Goal: Task Accomplishment & Management: Use online tool/utility

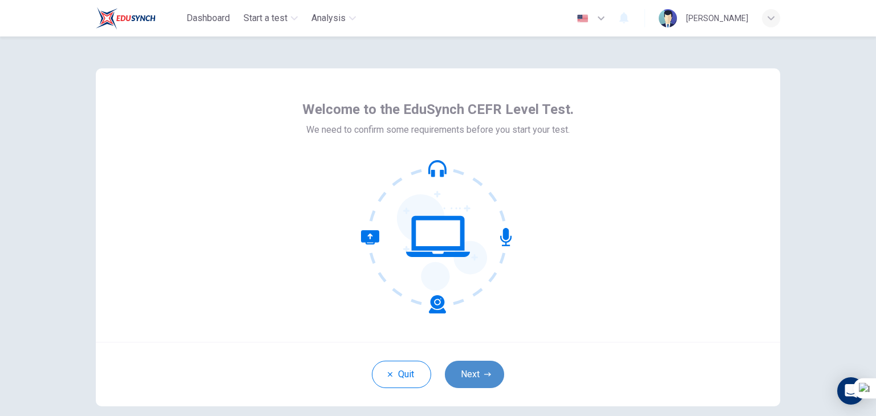
click at [467, 369] on button "Next" at bounding box center [474, 374] width 59 height 27
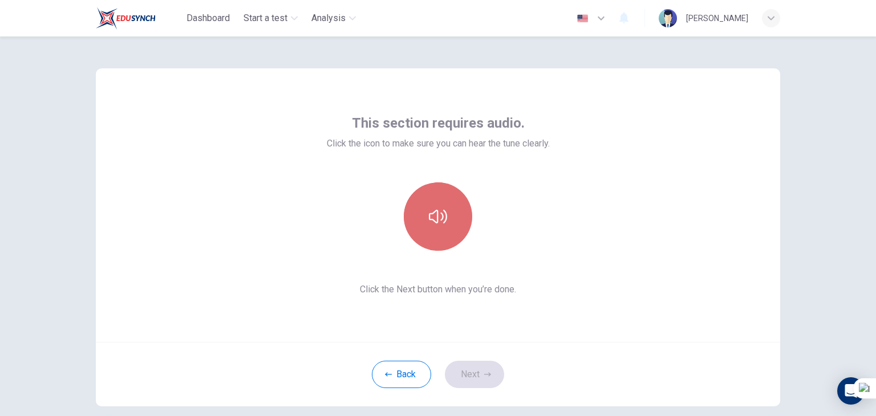
click at [438, 204] on button "button" at bounding box center [438, 217] width 68 height 68
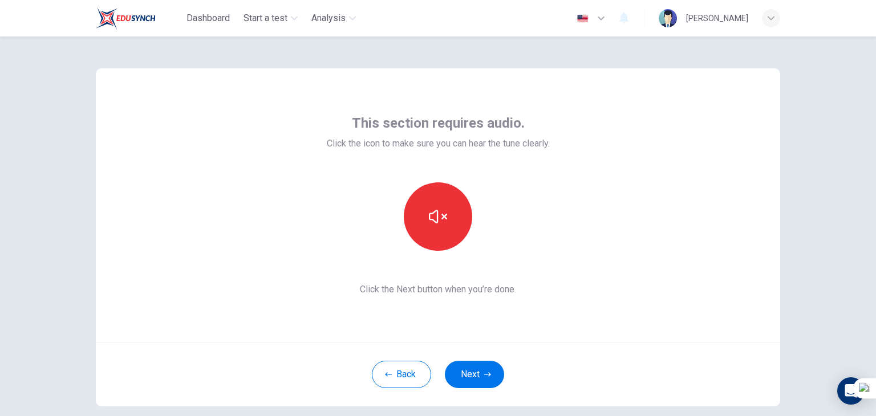
click at [489, 377] on button "Next" at bounding box center [474, 374] width 59 height 27
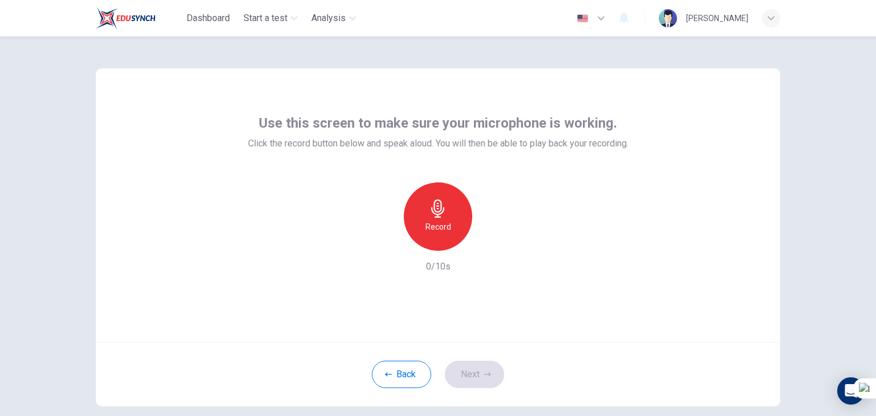
click at [434, 215] on icon "button" at bounding box center [438, 209] width 18 height 18
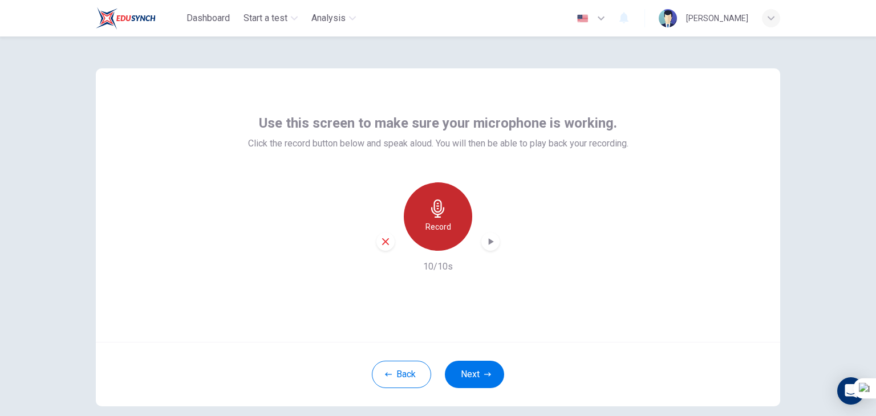
click at [431, 209] on icon "button" at bounding box center [437, 209] width 13 height 18
click at [492, 241] on icon "button" at bounding box center [490, 241] width 11 height 11
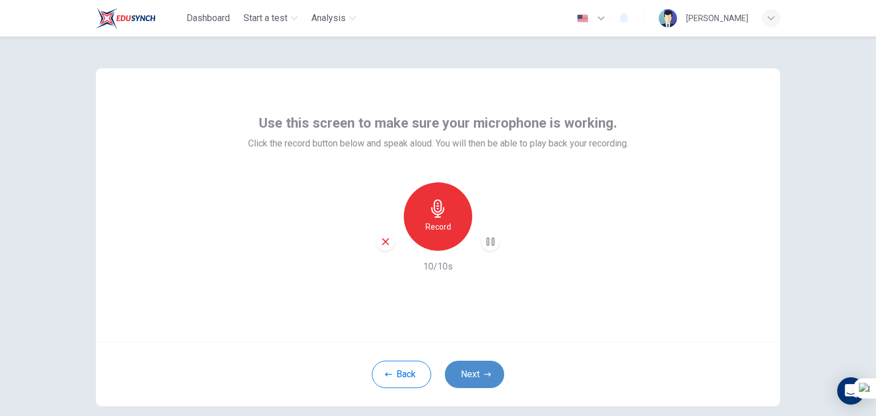
click at [476, 370] on button "Next" at bounding box center [474, 374] width 59 height 27
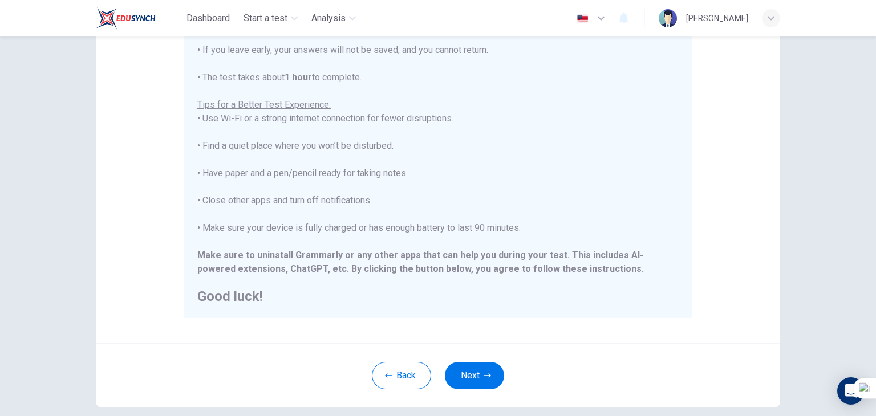
scroll to position [171, 0]
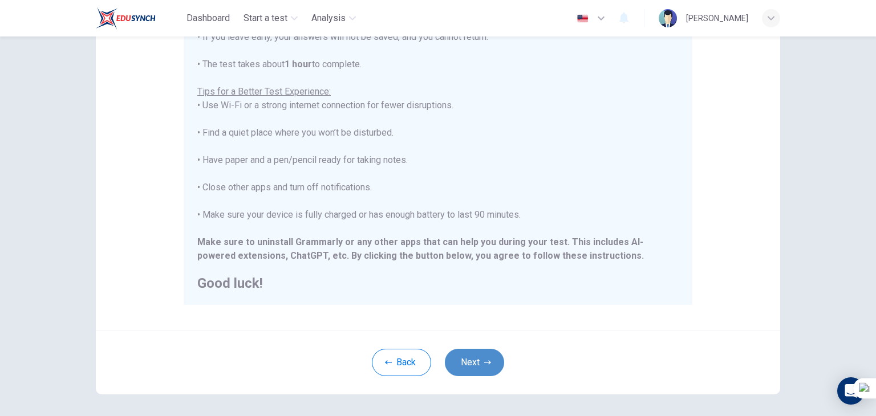
click at [476, 363] on button "Next" at bounding box center [474, 362] width 59 height 27
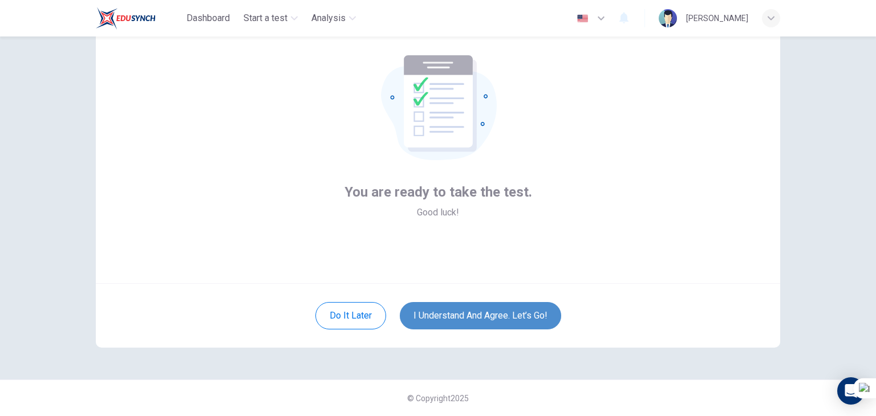
click at [466, 312] on button "I understand and agree. Let’s go!" at bounding box center [480, 315] width 161 height 27
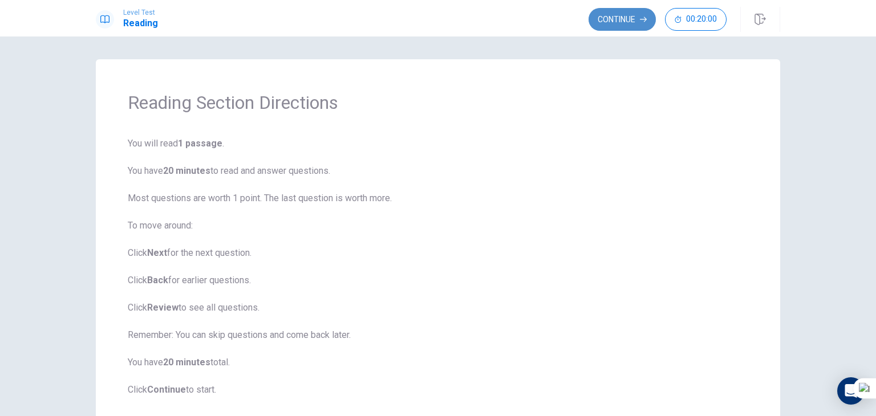
click at [637, 19] on button "Continue" at bounding box center [622, 19] width 67 height 23
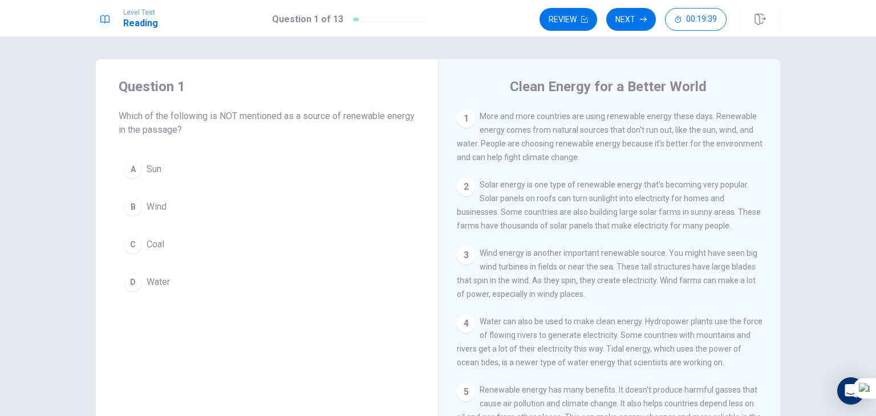
scroll to position [57, 0]
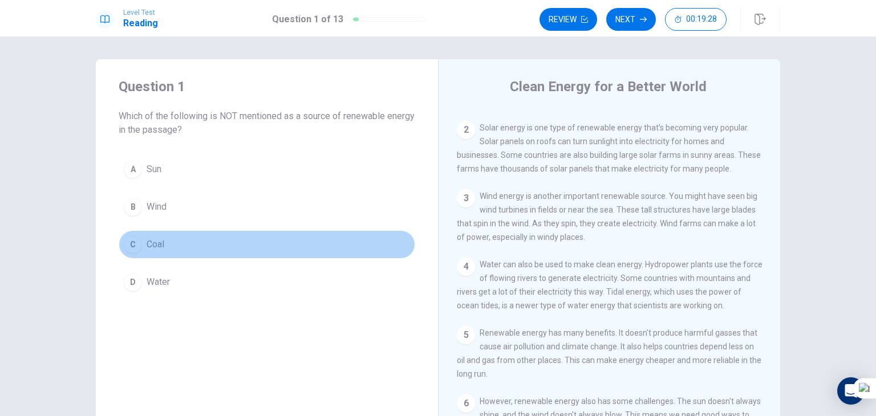
click at [130, 244] on div "C" at bounding box center [133, 245] width 18 height 18
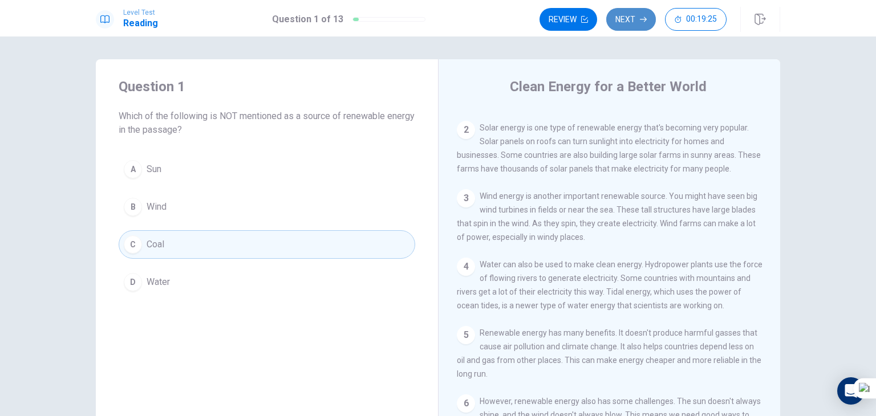
click at [619, 22] on button "Next" at bounding box center [631, 19] width 50 height 23
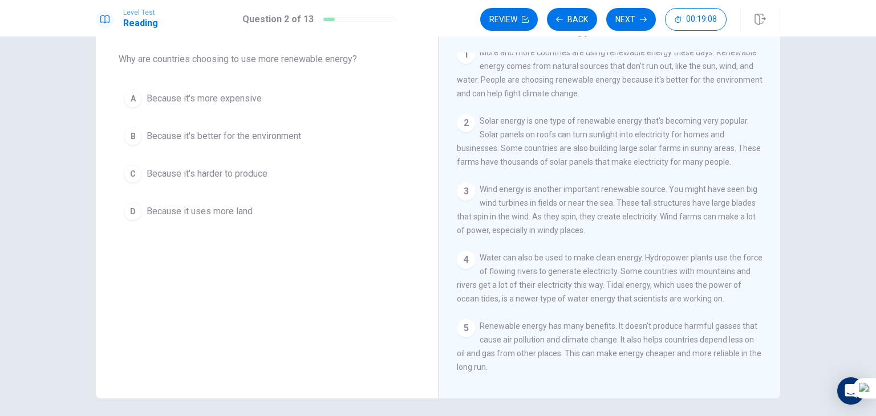
scroll to position [0, 0]
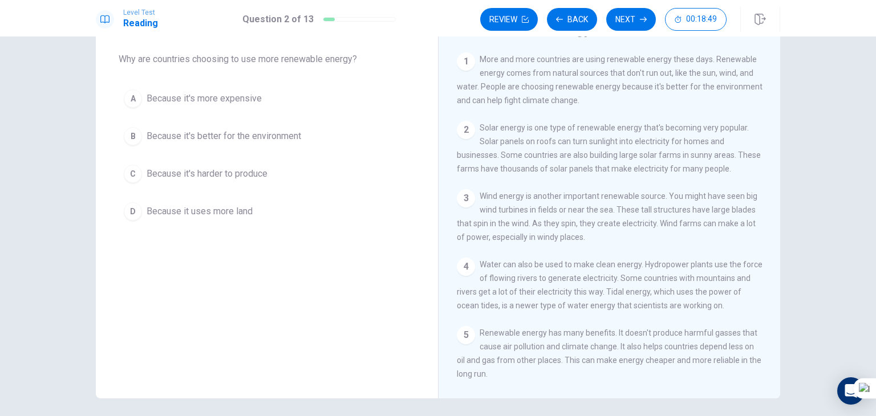
click at [128, 137] on div "B" at bounding box center [133, 136] width 18 height 18
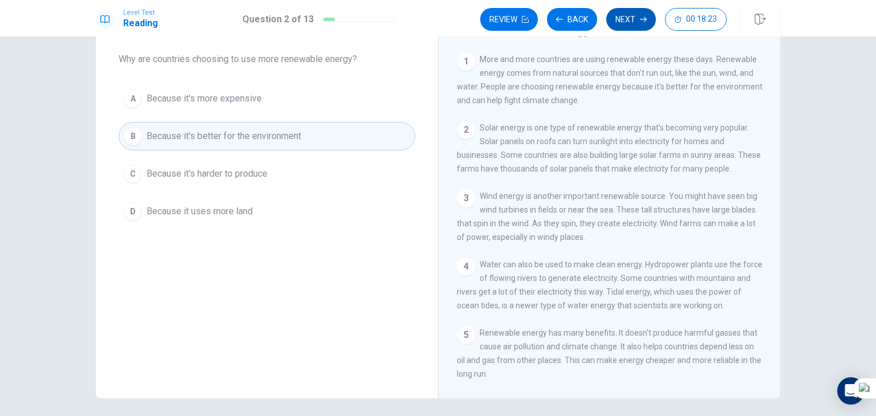
click at [632, 15] on button "Next" at bounding box center [631, 19] width 50 height 23
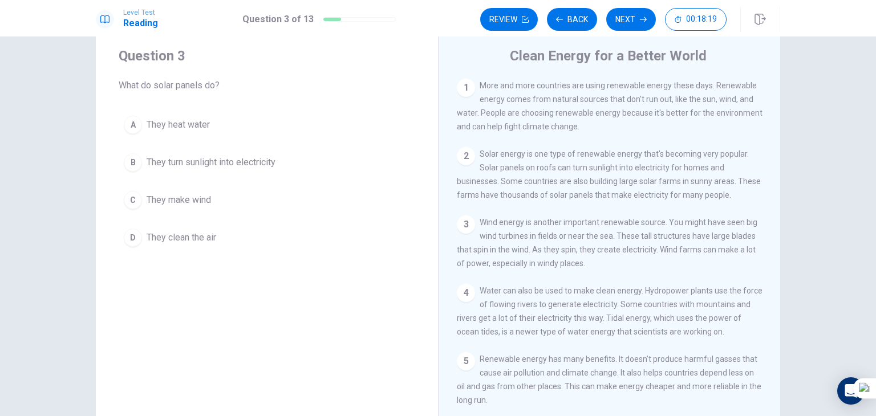
scroll to position [57, 0]
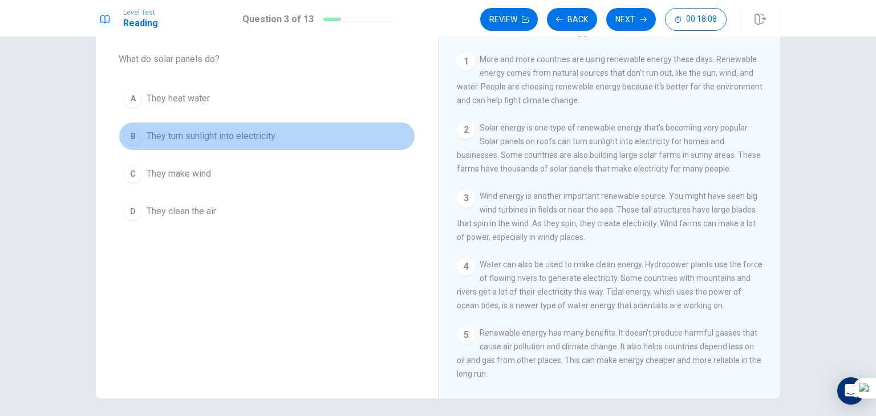
click at [127, 135] on div "B" at bounding box center [133, 136] width 18 height 18
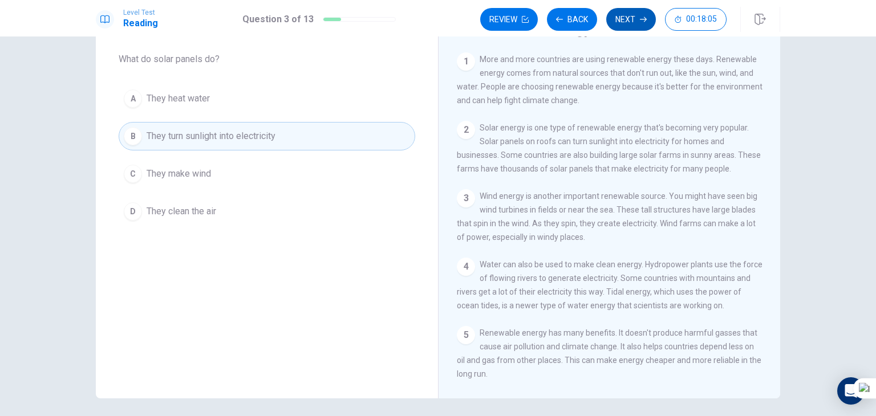
click at [628, 25] on button "Next" at bounding box center [631, 19] width 50 height 23
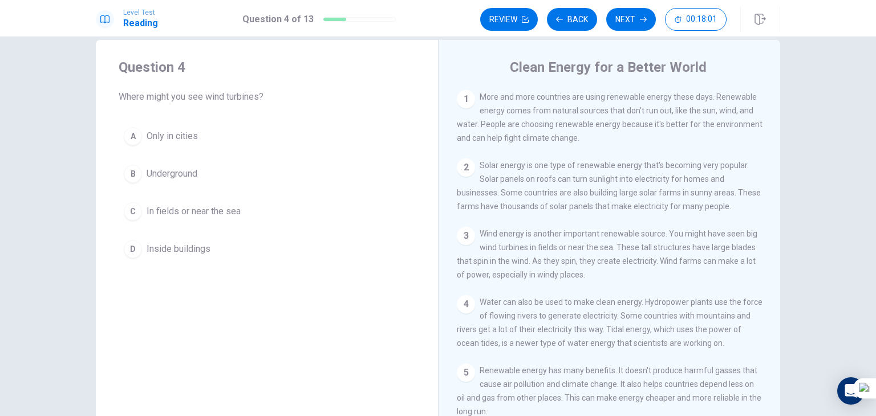
scroll to position [0, 0]
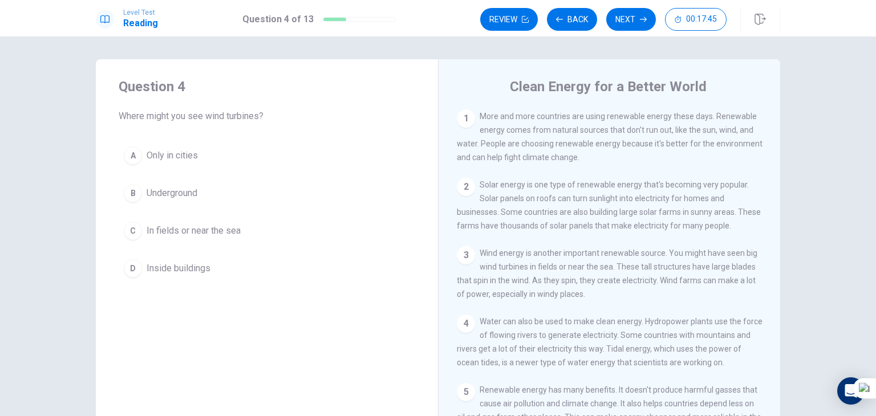
drag, startPoint x: 529, startPoint y: 270, endPoint x: 585, endPoint y: 270, distance: 56.5
click at [585, 270] on span "Wind energy is another important renewable source. You might have seen big wind…" at bounding box center [607, 274] width 301 height 50
click at [119, 226] on button "C In fields or near the sea" at bounding box center [267, 231] width 297 height 29
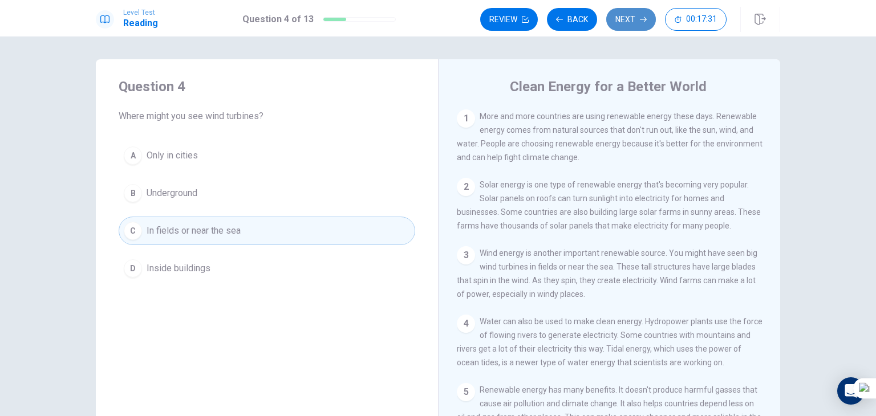
click at [614, 24] on button "Next" at bounding box center [631, 19] width 50 height 23
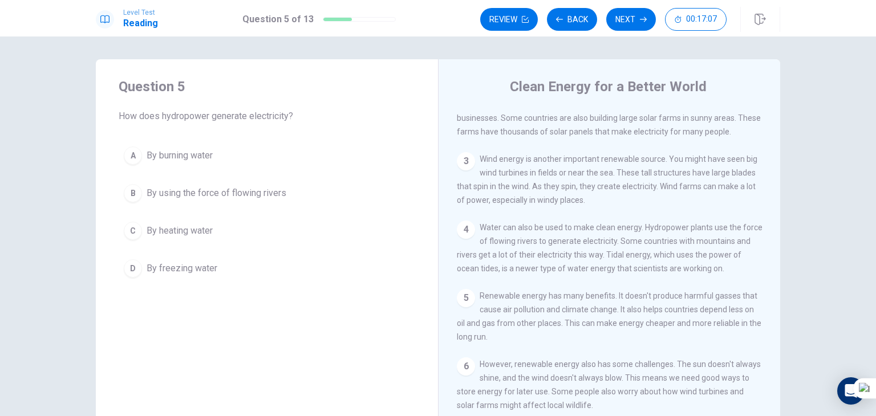
scroll to position [114, 0]
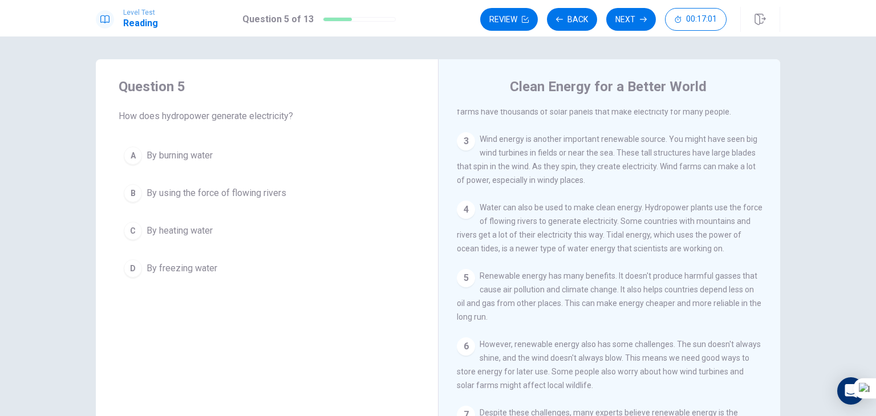
click at [128, 195] on div "B" at bounding box center [133, 193] width 18 height 18
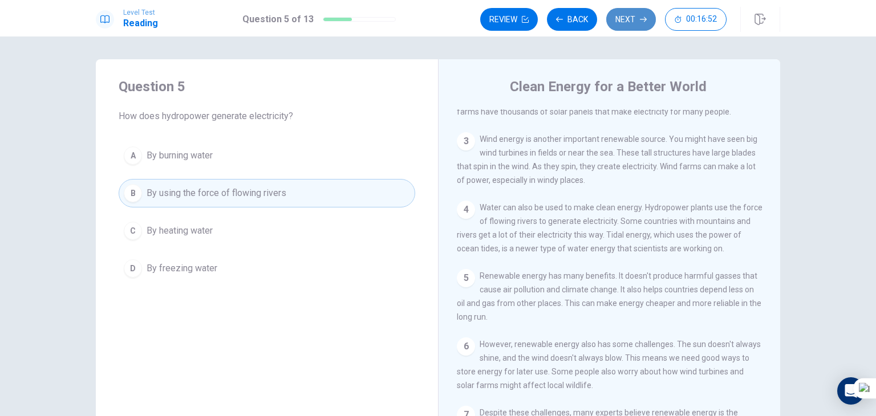
click at [625, 17] on button "Next" at bounding box center [631, 19] width 50 height 23
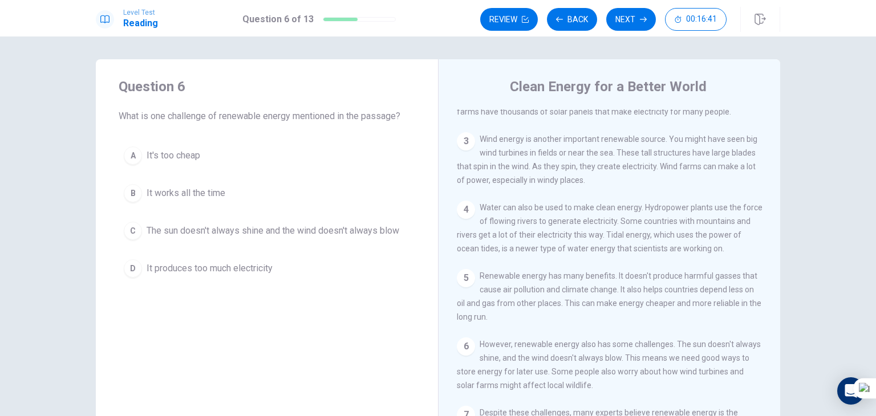
click at [129, 155] on div "A" at bounding box center [133, 156] width 18 height 18
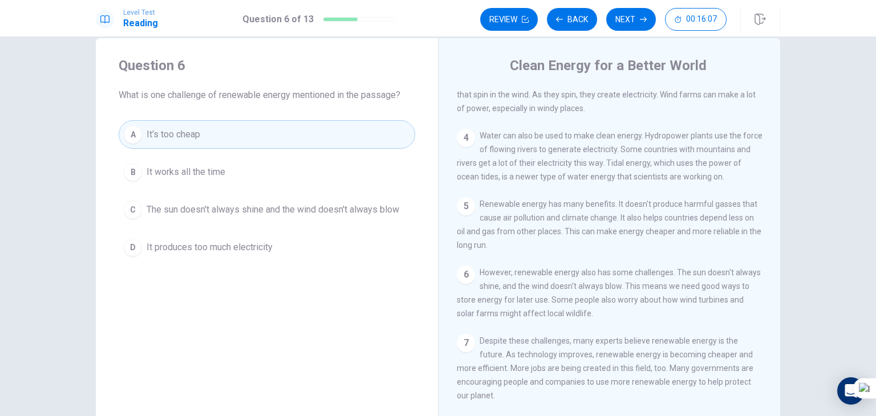
scroll to position [0, 0]
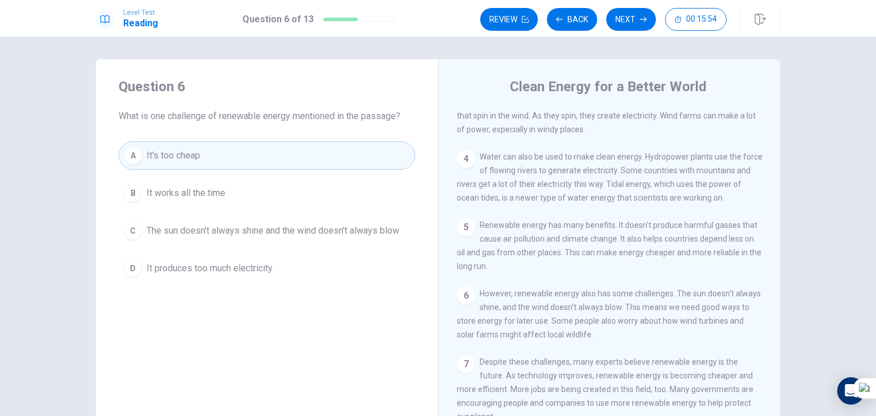
click at [145, 222] on button "C The sun doesn't always shine and the wind doesn't always blow" at bounding box center [267, 231] width 297 height 29
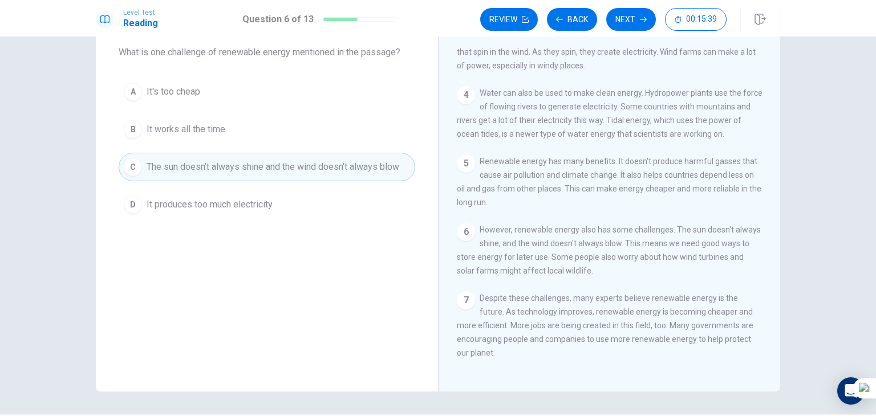
scroll to position [99, 0]
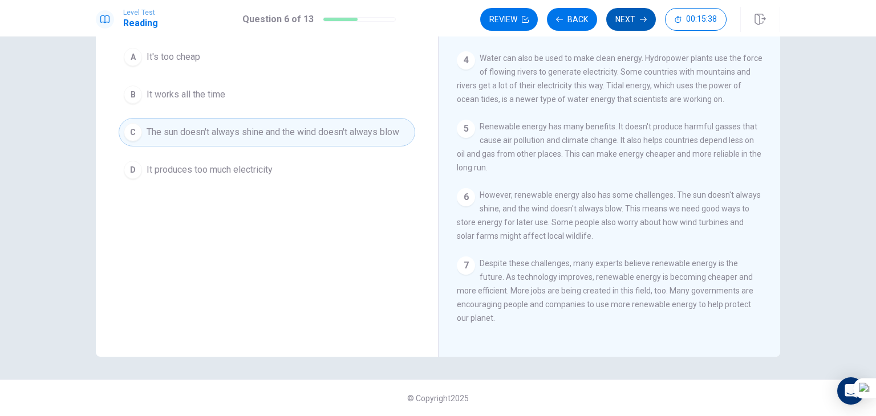
click at [630, 19] on button "Next" at bounding box center [631, 19] width 50 height 23
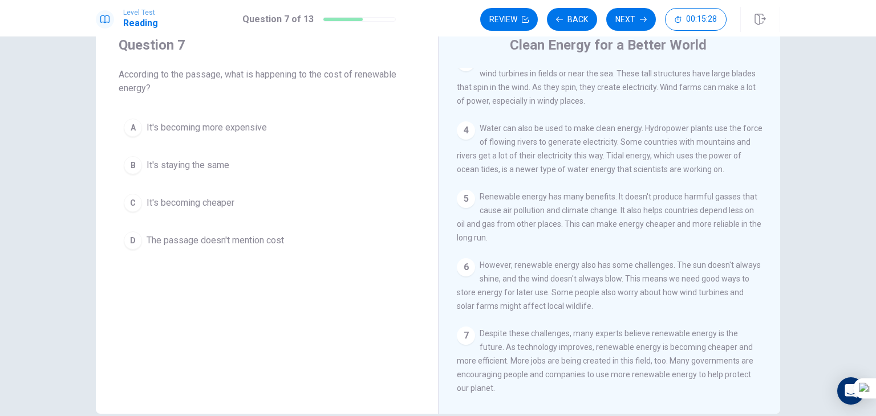
scroll to position [178, 0]
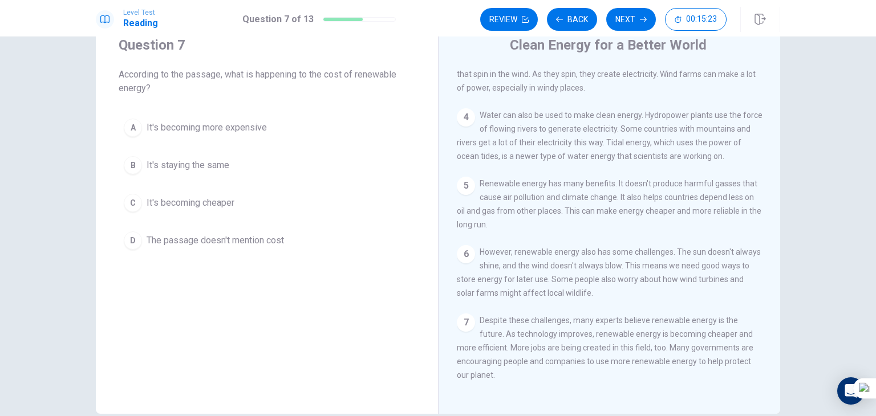
click at [130, 201] on div "C" at bounding box center [133, 203] width 18 height 18
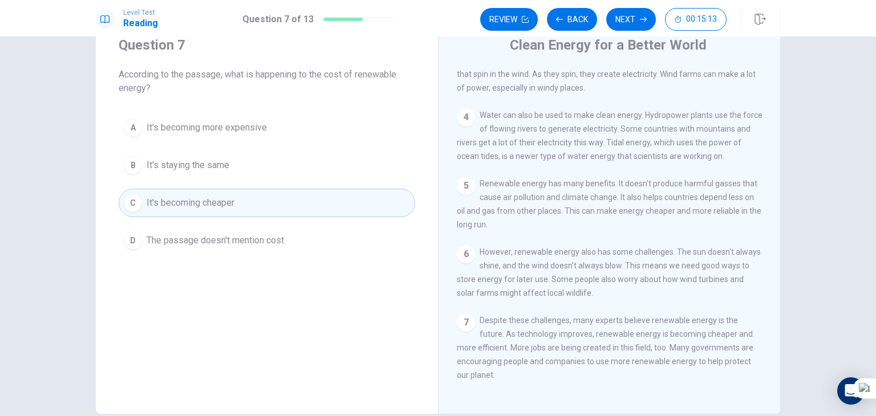
scroll to position [0, 0]
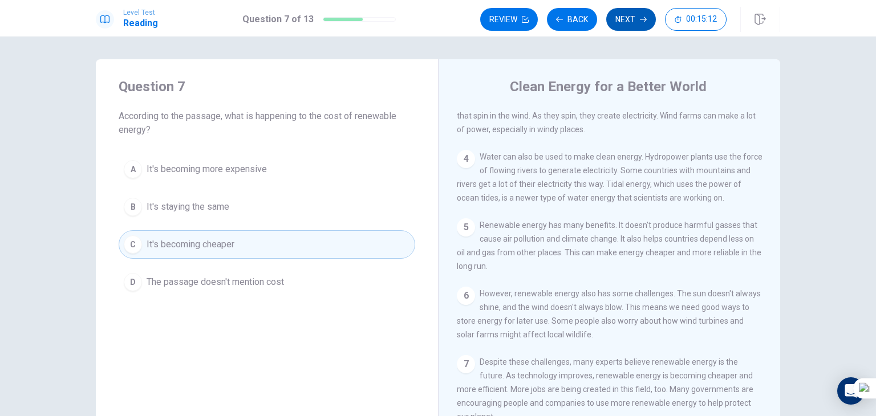
click at [638, 15] on button "Next" at bounding box center [631, 19] width 50 height 23
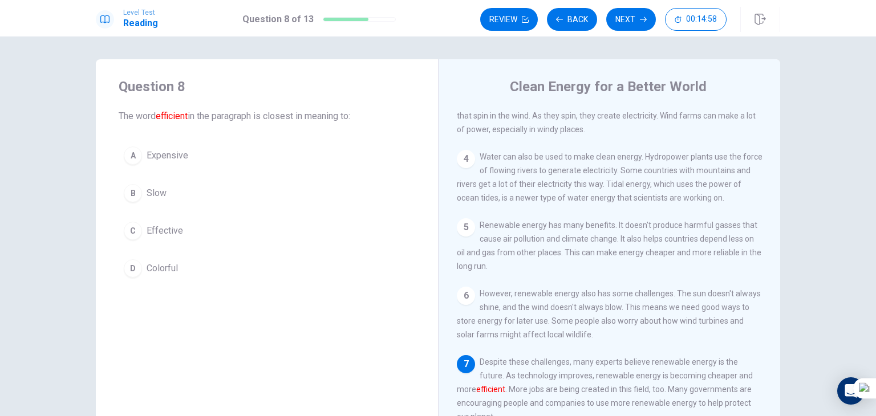
scroll to position [57, 0]
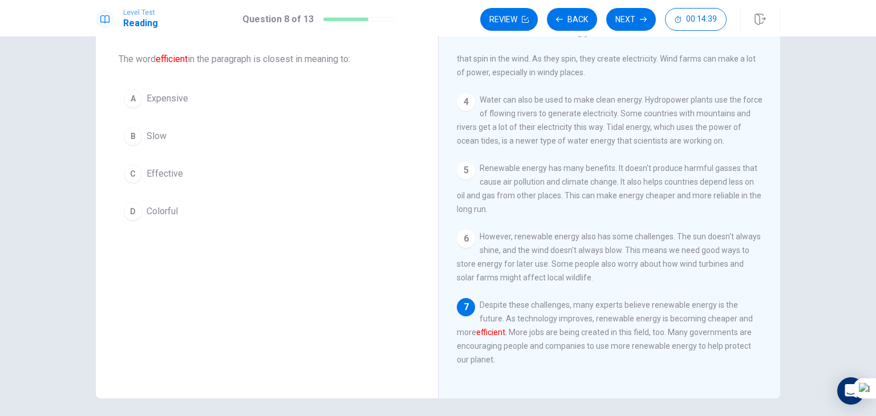
click at [131, 179] on div "C" at bounding box center [133, 174] width 18 height 18
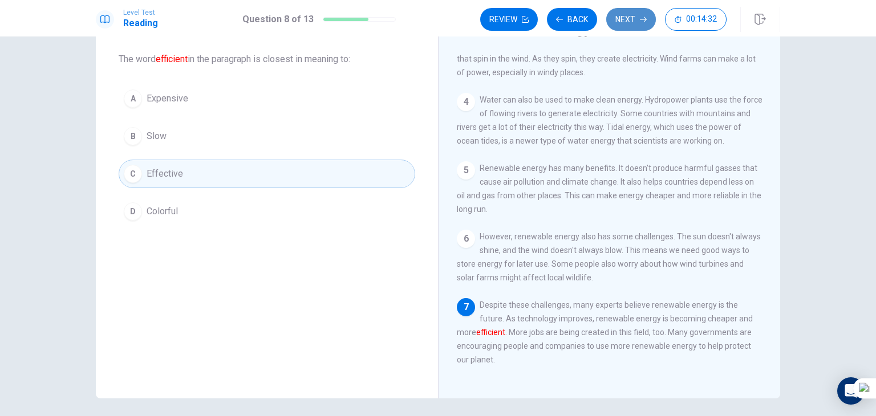
click at [620, 14] on button "Next" at bounding box center [631, 19] width 50 height 23
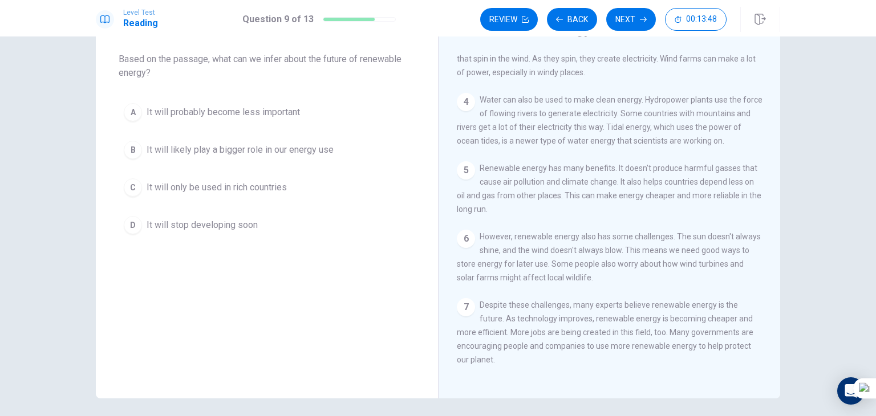
click at [127, 149] on div "B" at bounding box center [133, 150] width 18 height 18
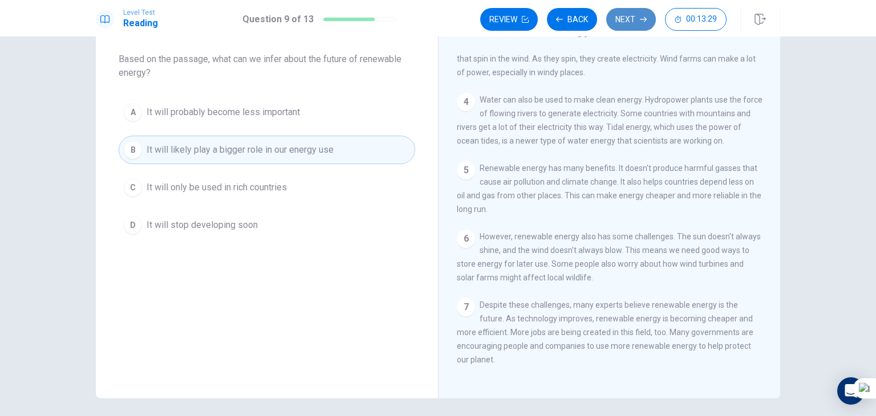
click at [615, 19] on button "Next" at bounding box center [631, 19] width 50 height 23
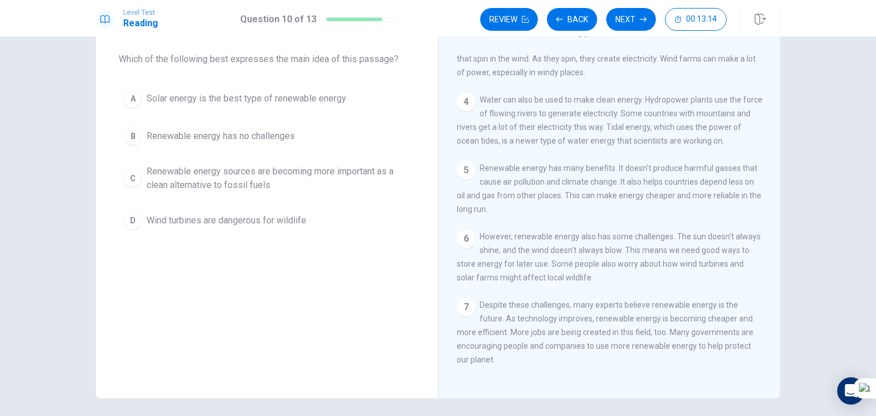
click at [152, 185] on span "Renewable energy sources are becoming more important as a clean alternative to …" at bounding box center [279, 178] width 264 height 27
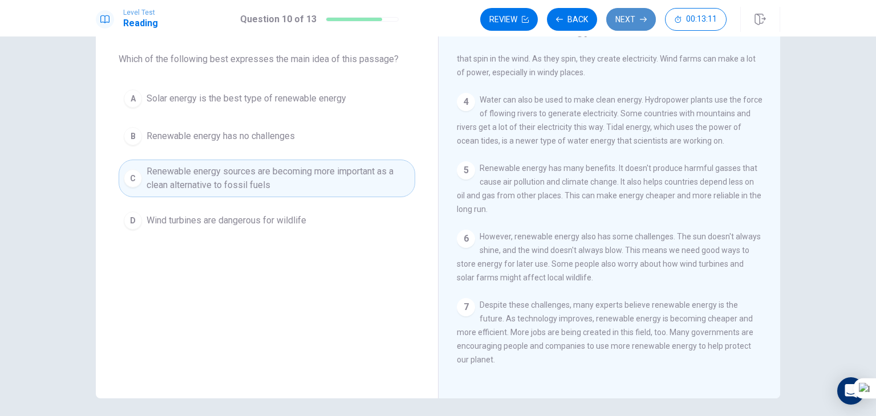
click at [625, 20] on button "Next" at bounding box center [631, 19] width 50 height 23
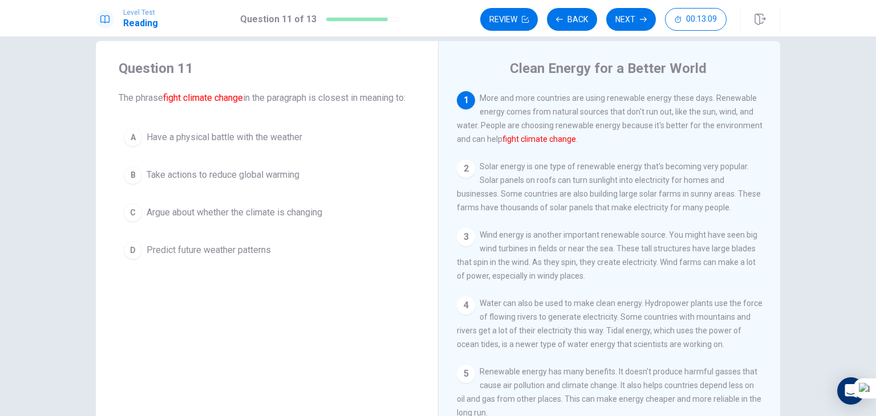
scroll to position [0, 0]
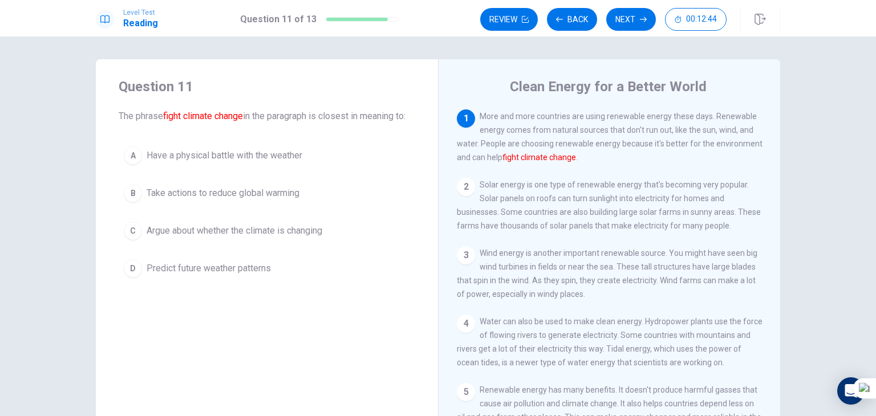
click at [159, 200] on span "Take actions to reduce global warming" at bounding box center [223, 194] width 153 height 14
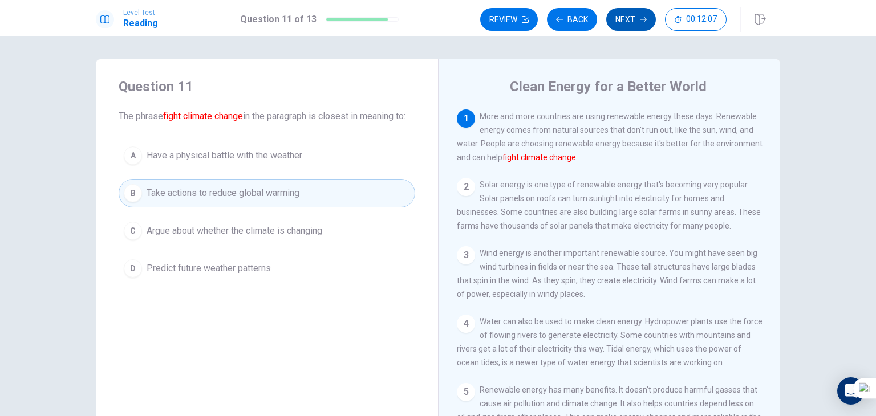
click at [639, 8] on button "Next" at bounding box center [631, 19] width 50 height 23
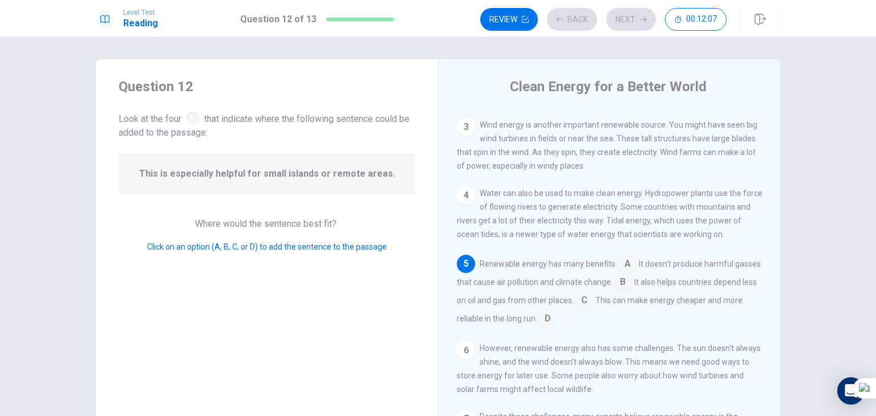
scroll to position [140, 0]
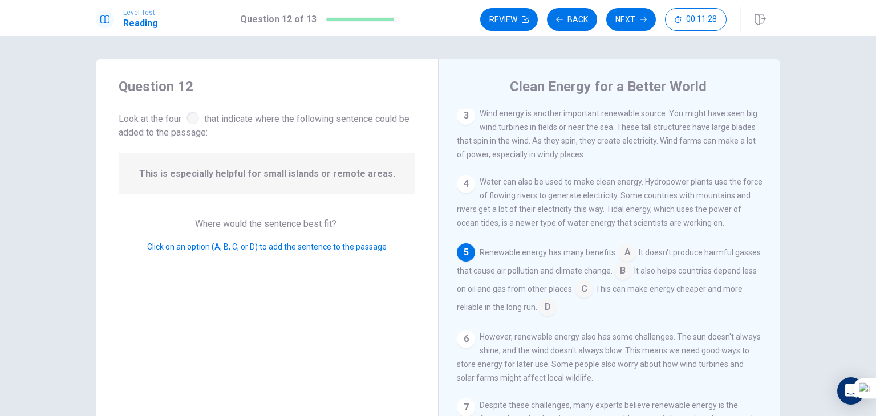
click at [593, 294] on input at bounding box center [584, 290] width 18 height 18
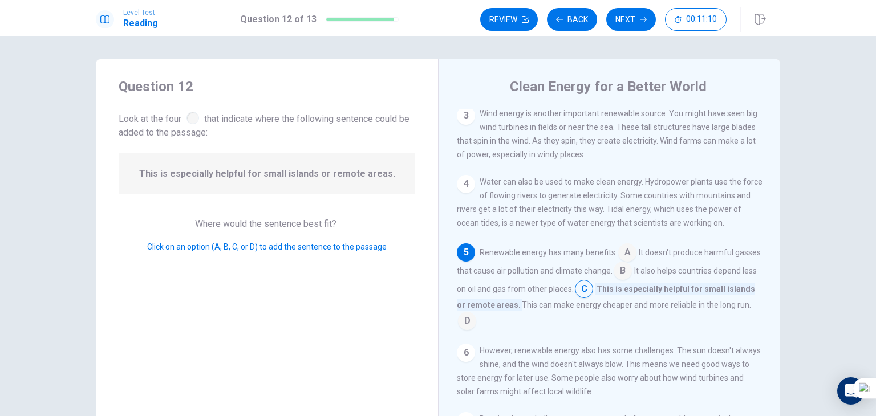
click at [632, 280] on input at bounding box center [623, 272] width 18 height 18
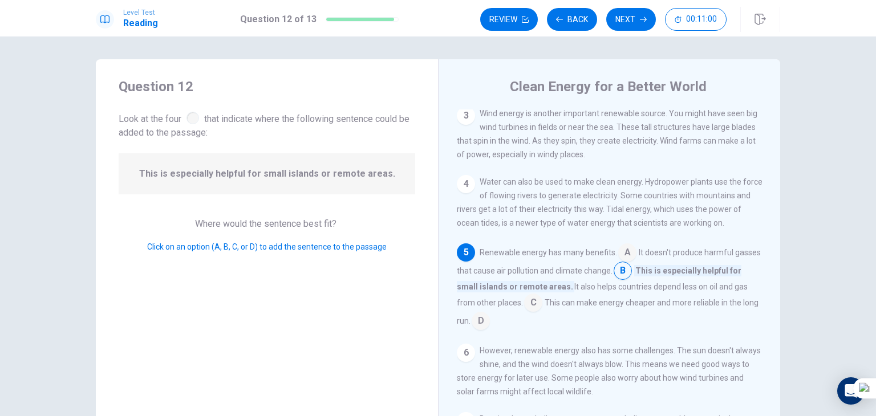
click at [520, 306] on div "Renewable energy has many benefits. A It doesn't produce harmful gasses that ca…" at bounding box center [610, 287] width 306 height 87
click at [532, 311] on input at bounding box center [533, 304] width 18 height 18
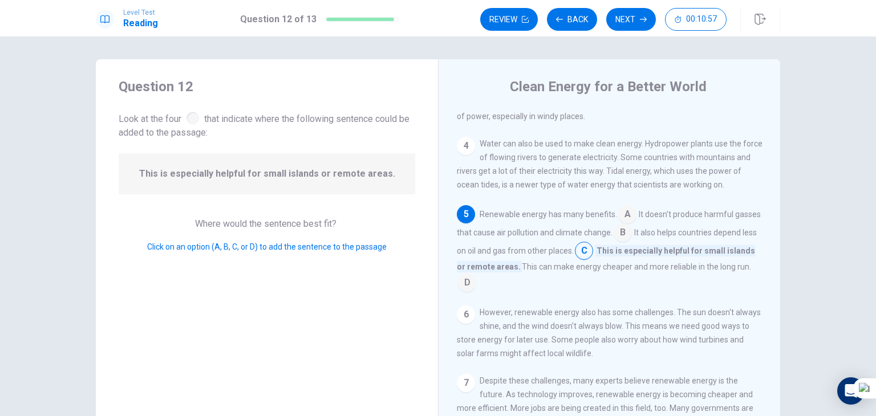
scroll to position [197, 0]
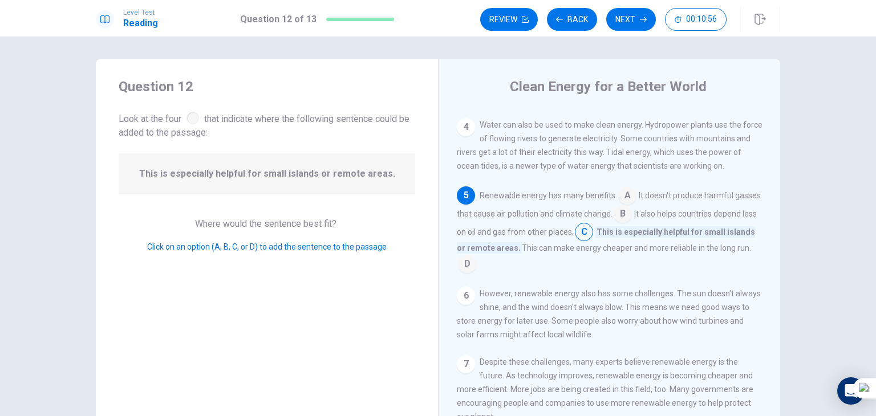
click at [476, 273] on input at bounding box center [467, 265] width 18 height 18
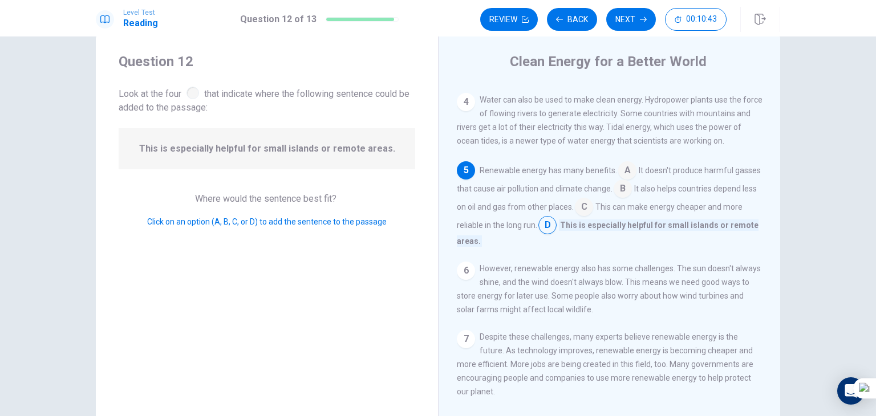
scroll to position [0, 0]
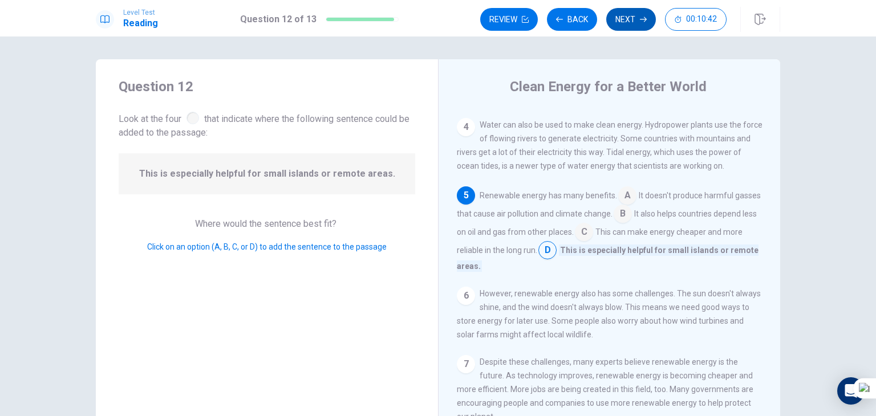
click at [649, 17] on button "Next" at bounding box center [631, 19] width 50 height 23
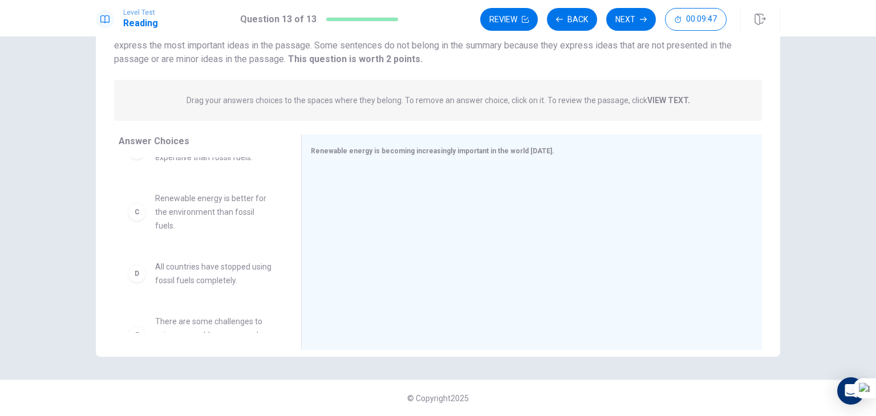
scroll to position [57, 0]
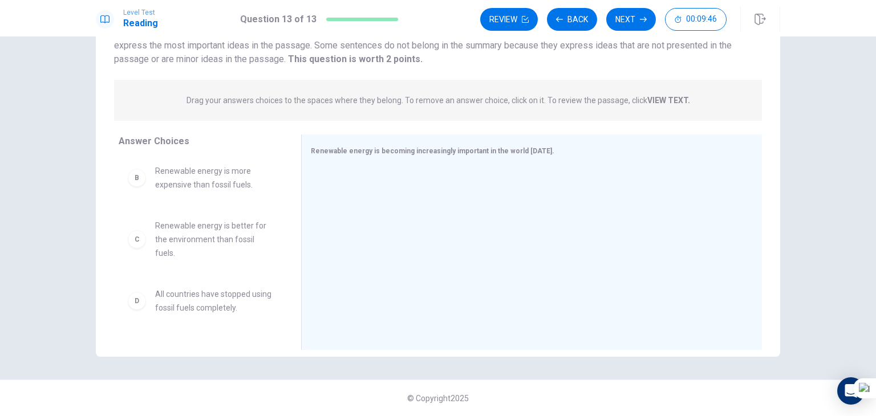
click at [200, 253] on span "Renewable energy is better for the environment than fossil fuels." at bounding box center [214, 239] width 119 height 41
click at [128, 249] on div "C Renewable energy is better for the environment than fossil fuels." at bounding box center [201, 239] width 146 height 41
click at [135, 241] on div "C" at bounding box center [137, 239] width 18 height 18
drag, startPoint x: 135, startPoint y: 241, endPoint x: 334, endPoint y: 200, distance: 203.2
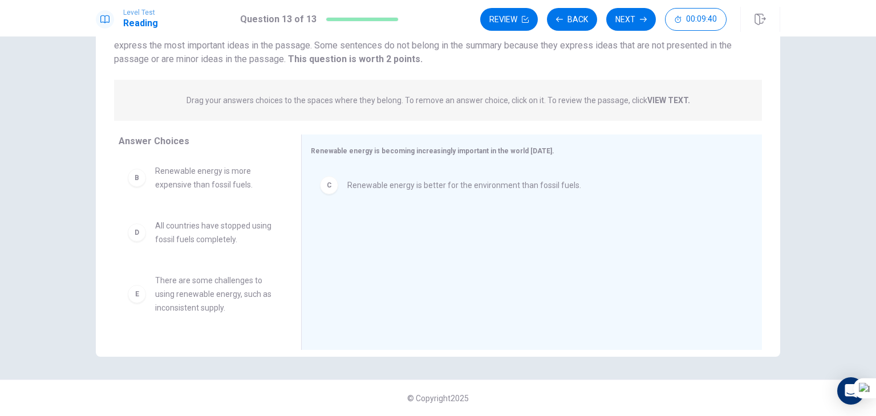
scroll to position [0, 0]
drag, startPoint x: 136, startPoint y: 242, endPoint x: 358, endPoint y: 224, distance: 222.1
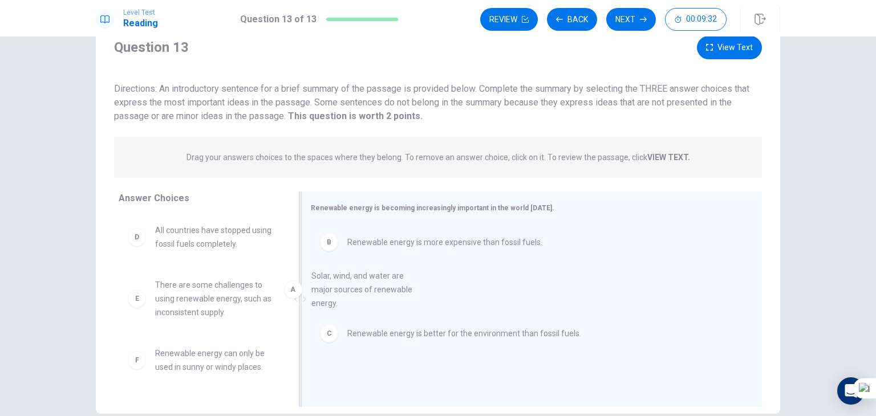
drag, startPoint x: 131, startPoint y: 241, endPoint x: 349, endPoint y: 302, distance: 225.8
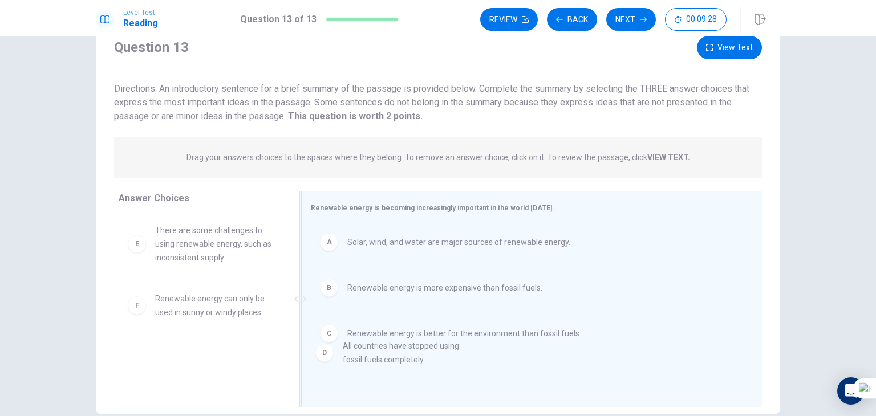
drag, startPoint x: 215, startPoint y: 231, endPoint x: 408, endPoint y: 353, distance: 228.7
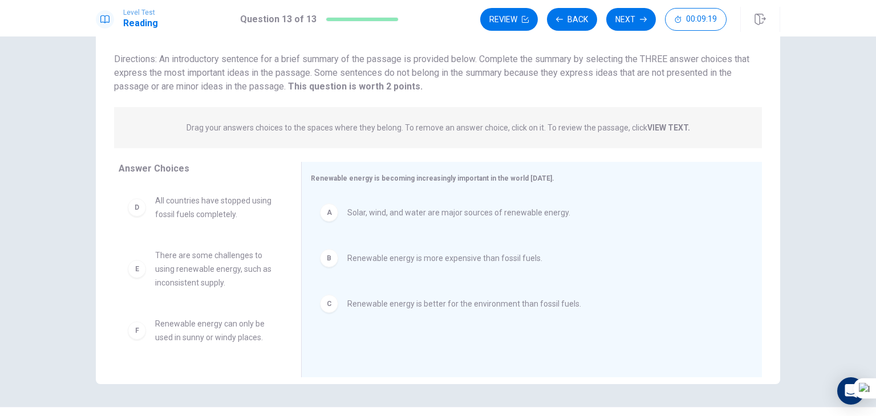
scroll to position [99, 0]
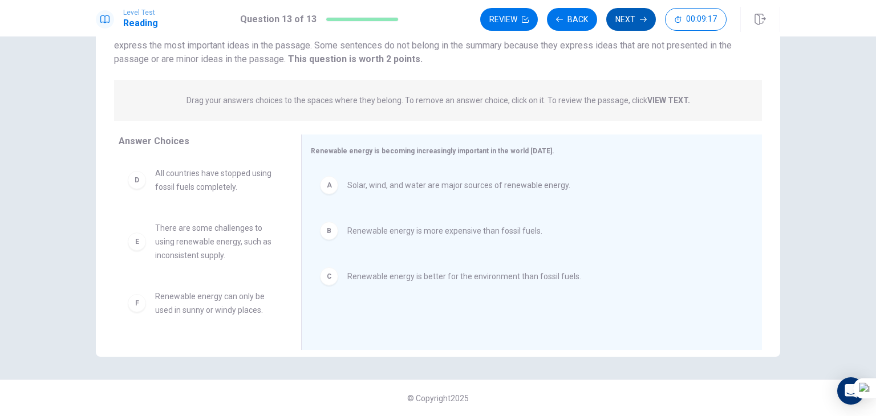
click at [616, 25] on button "Next" at bounding box center [631, 19] width 50 height 23
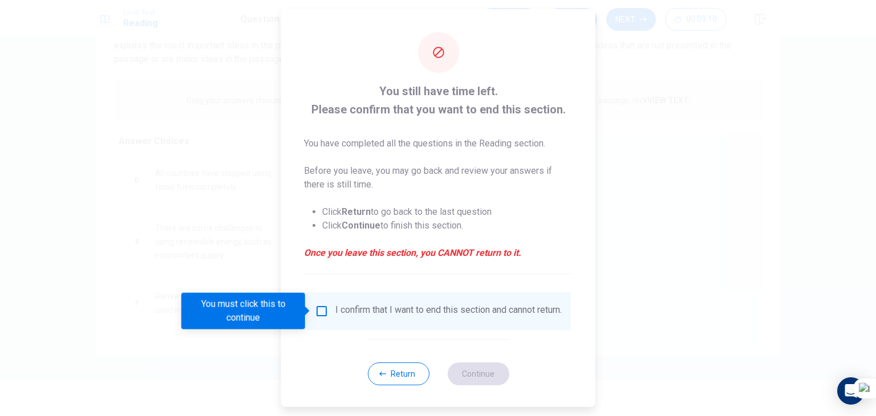
click at [324, 317] on input "You must click this to continue" at bounding box center [322, 312] width 14 height 14
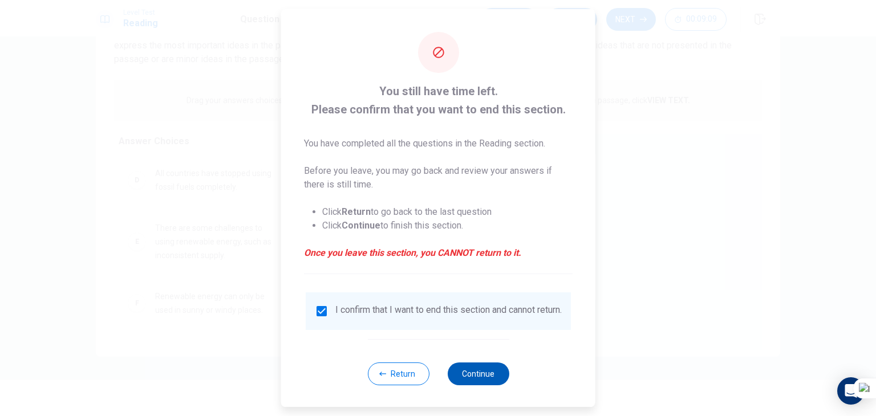
click at [477, 379] on button "Continue" at bounding box center [478, 374] width 62 height 23
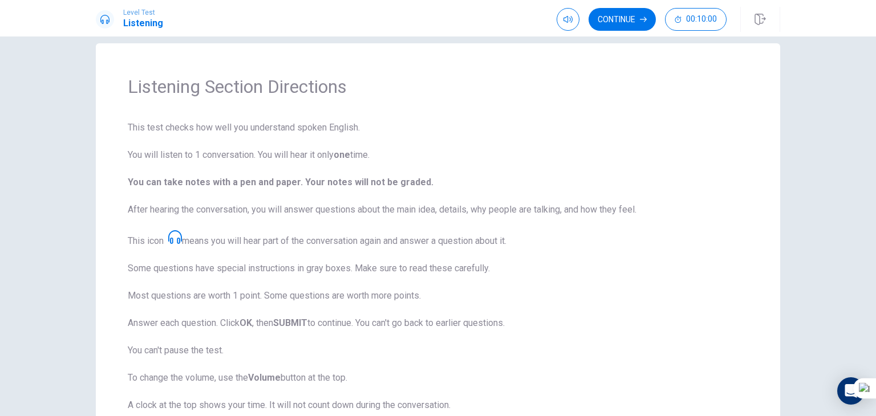
scroll to position [130, 0]
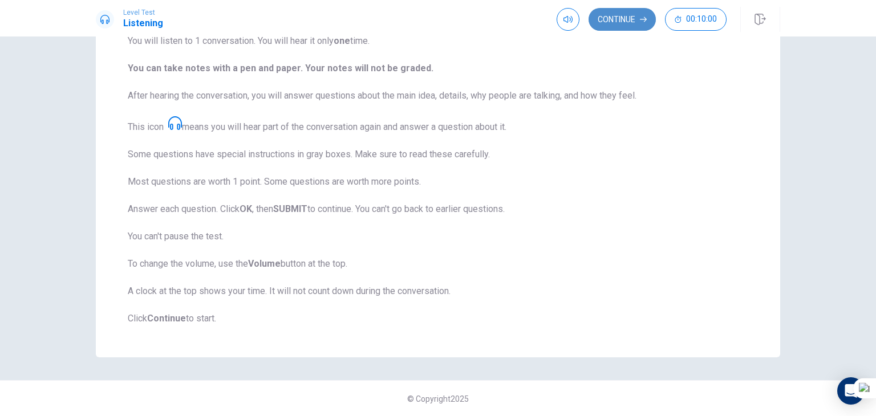
click at [634, 20] on button "Continue" at bounding box center [622, 19] width 67 height 23
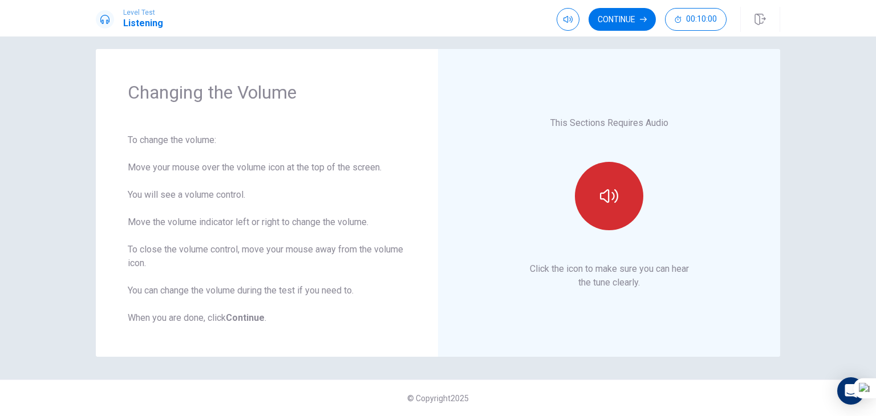
click at [604, 193] on icon "button" at bounding box center [609, 196] width 18 height 18
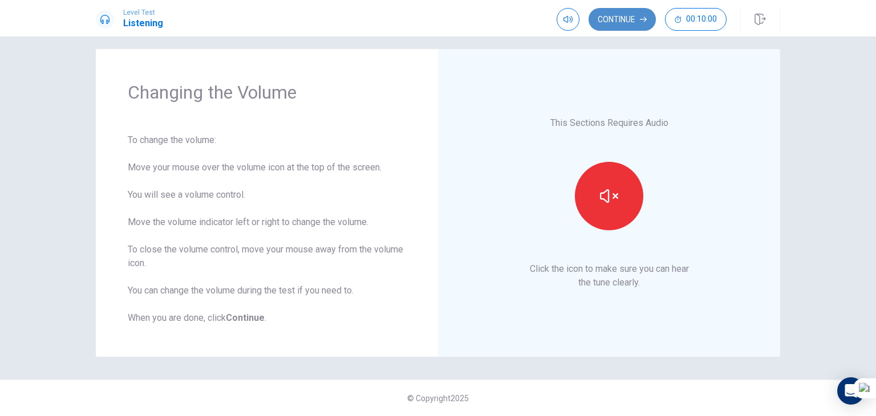
click at [642, 26] on button "Continue" at bounding box center [622, 19] width 67 height 23
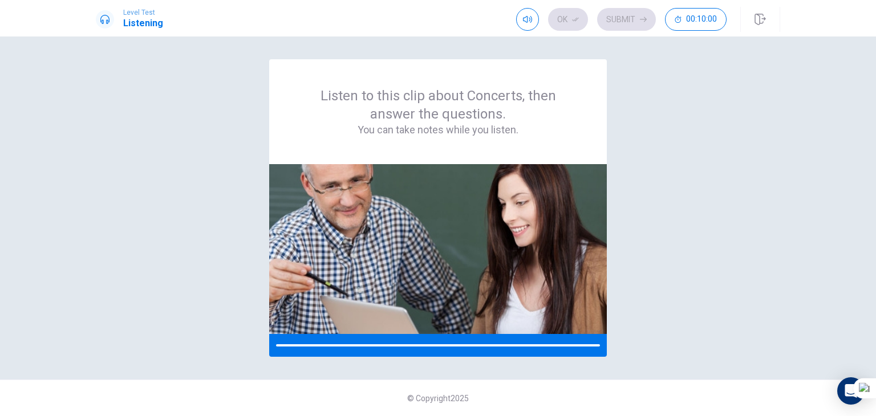
scroll to position [0, 0]
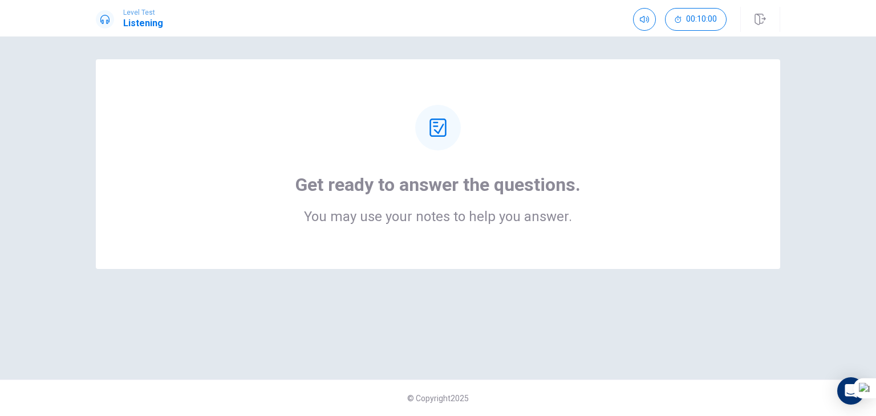
click at [443, 130] on icon at bounding box center [438, 128] width 18 height 18
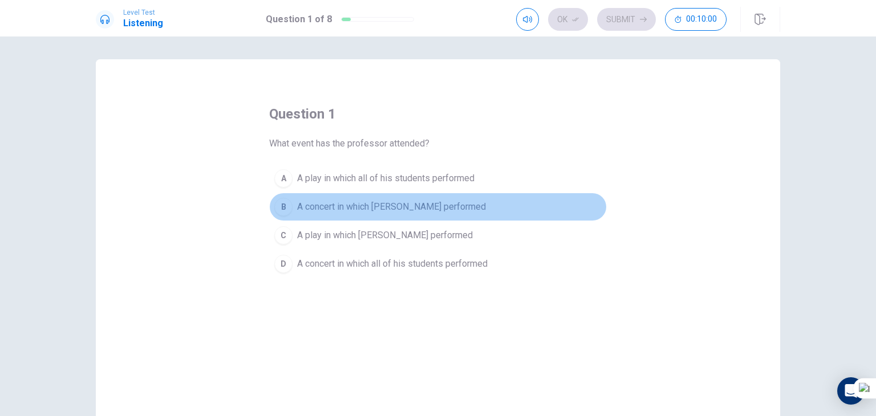
click at [477, 201] on button "B A concert in which [PERSON_NAME] performed" at bounding box center [438, 207] width 338 height 29
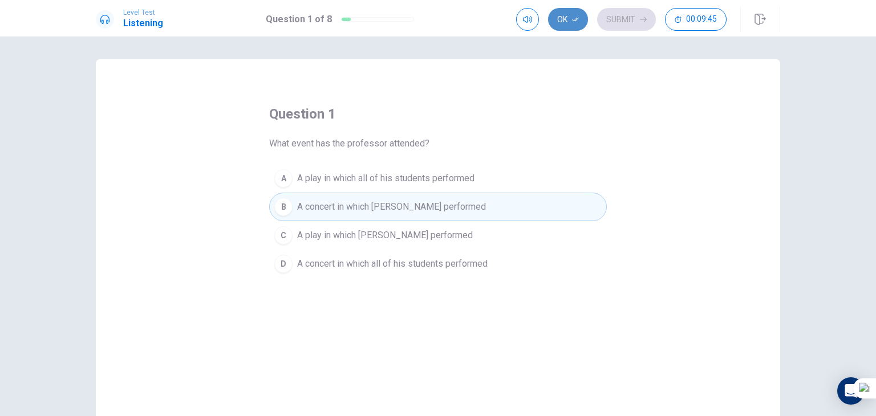
click at [574, 21] on icon "button" at bounding box center [575, 20] width 7 height 4
click at [626, 27] on button "Submit" at bounding box center [626, 19] width 59 height 23
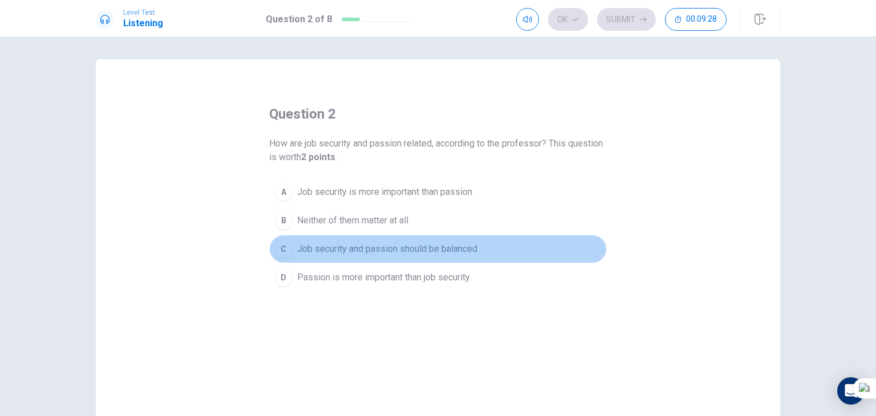
click at [298, 245] on span "Job security and passion should be balanced" at bounding box center [387, 249] width 180 height 14
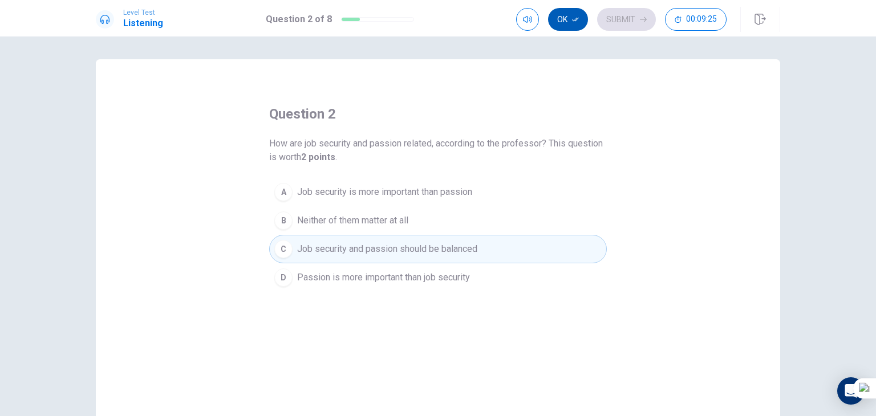
click at [559, 14] on button "Ok" at bounding box center [568, 19] width 40 height 23
click at [650, 19] on button "Submit" at bounding box center [626, 19] width 59 height 23
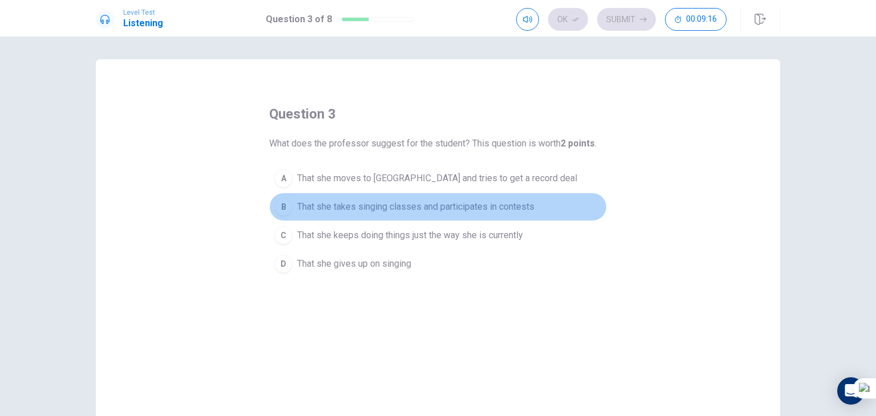
click at [282, 205] on div "B" at bounding box center [283, 207] width 18 height 18
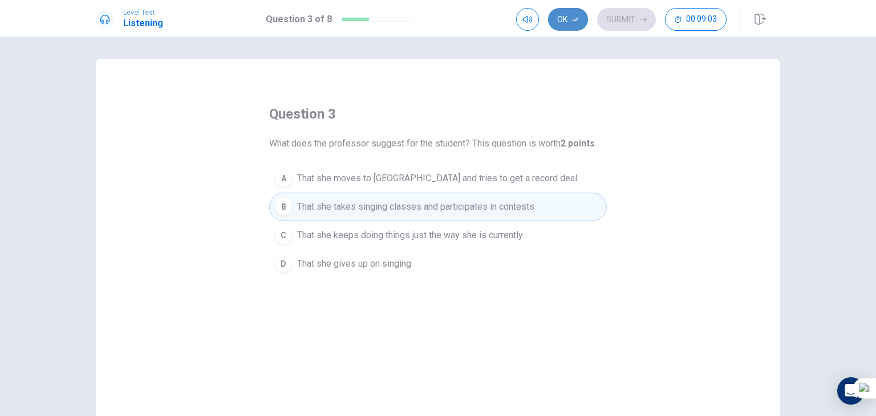
click at [563, 18] on button "Ok" at bounding box center [568, 19] width 40 height 23
click at [600, 18] on button "Submit" at bounding box center [626, 19] width 59 height 23
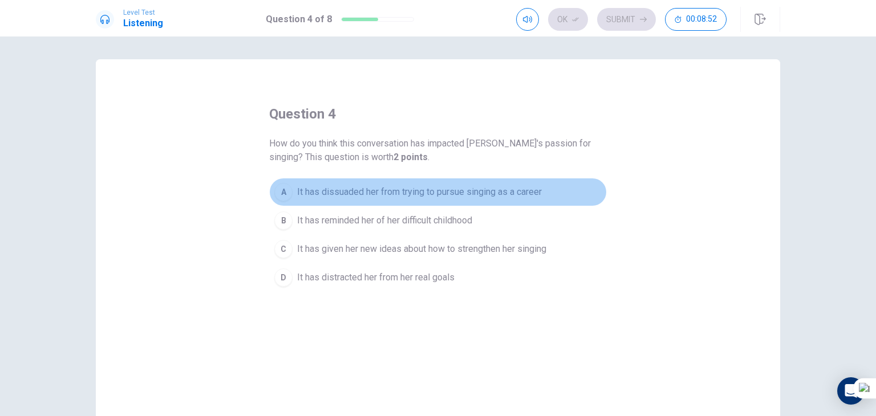
click at [435, 186] on span "It has dissuaded her from trying to pursue singing as a career" at bounding box center [419, 192] width 245 height 14
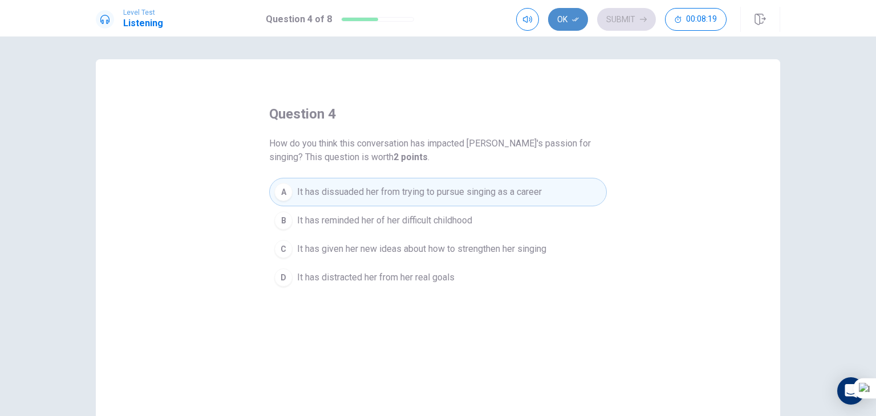
click at [577, 21] on icon "button" at bounding box center [575, 19] width 7 height 7
click at [626, 19] on button "Submit" at bounding box center [626, 19] width 59 height 23
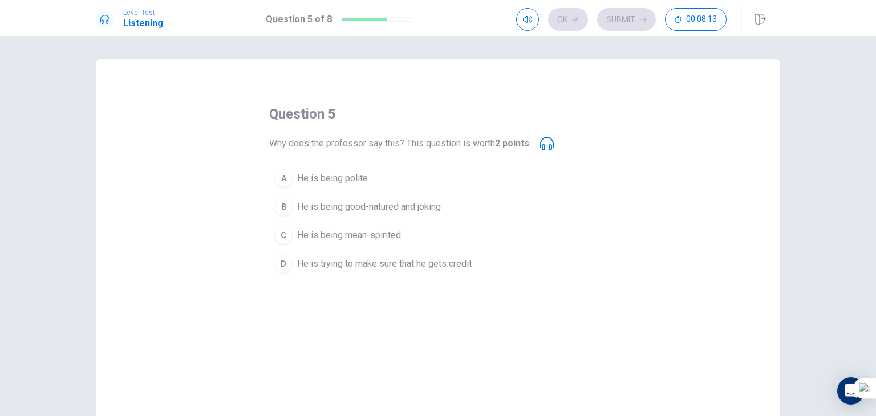
click at [355, 207] on span "He is being good-natured and joking" at bounding box center [369, 207] width 144 height 14
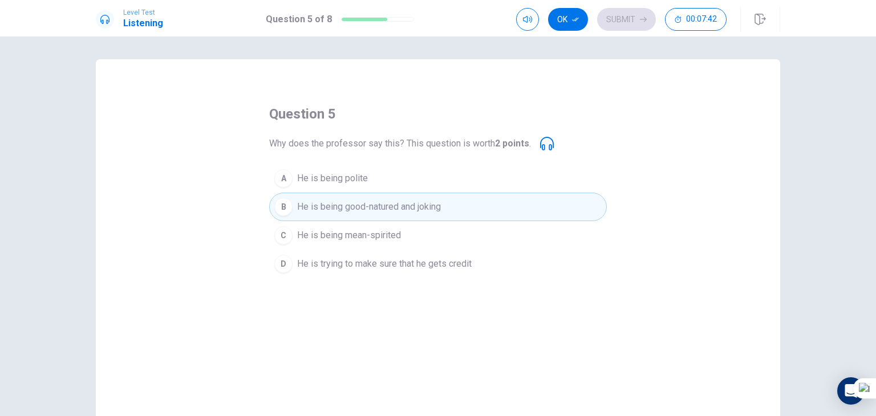
click at [301, 273] on button "D He is trying to make sure that he gets credit" at bounding box center [438, 264] width 338 height 29
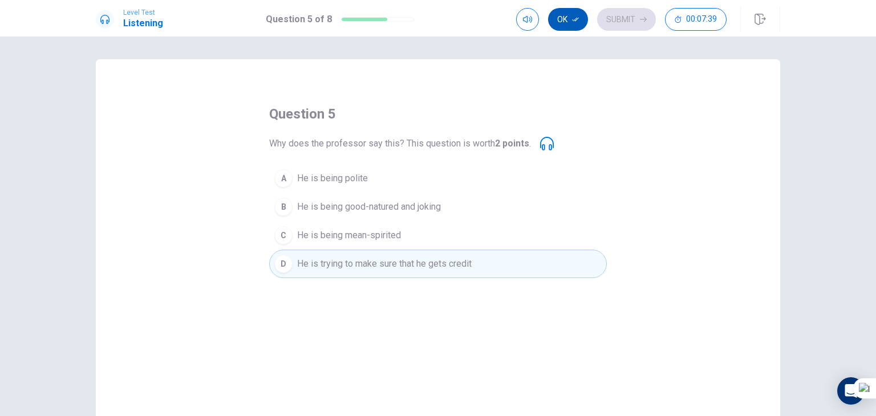
click at [577, 14] on button "Ok" at bounding box center [568, 19] width 40 height 23
click at [616, 29] on button "Submit" at bounding box center [626, 19] width 59 height 23
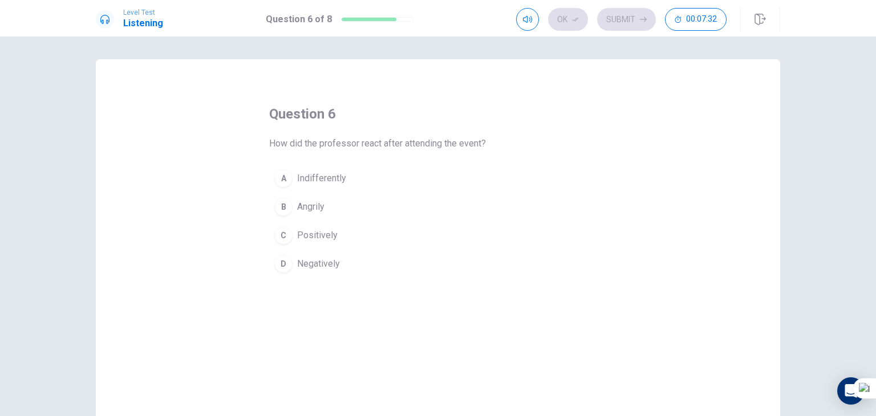
click at [326, 240] on span "Positively" at bounding box center [317, 236] width 41 height 14
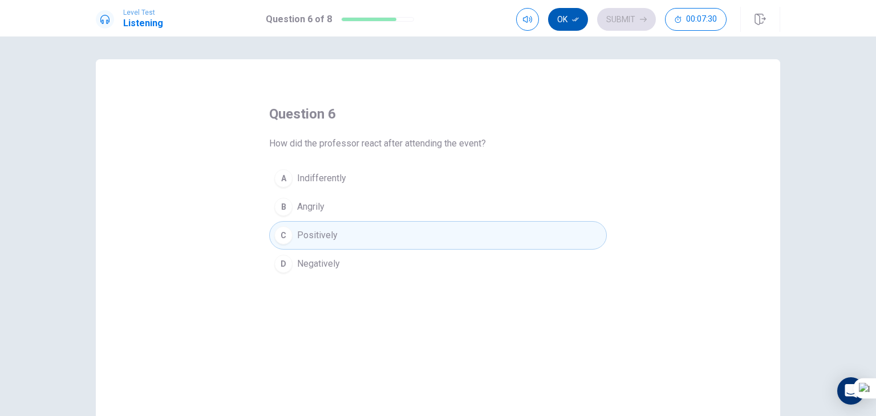
click at [560, 21] on button "Ok" at bounding box center [568, 19] width 40 height 23
click at [632, 25] on button "Submit" at bounding box center [626, 19] width 59 height 23
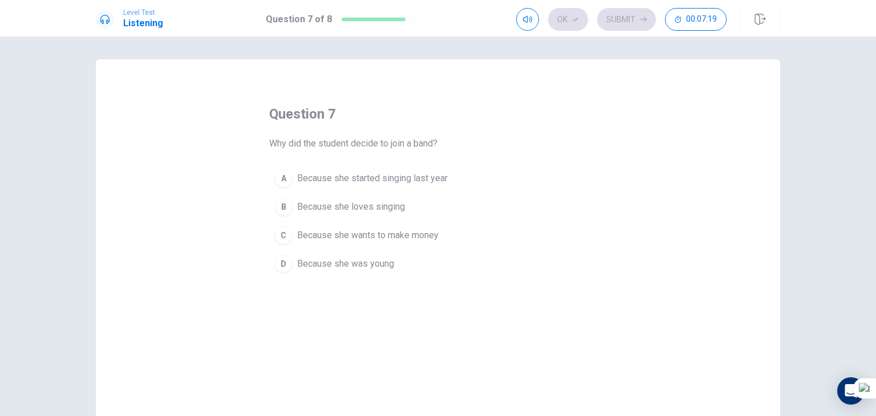
click at [415, 201] on button "B Because she loves singing" at bounding box center [438, 207] width 338 height 29
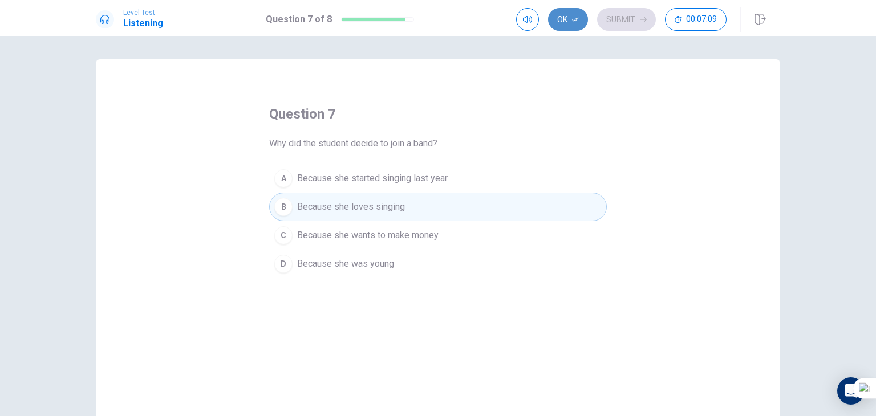
click at [570, 18] on button "Ok" at bounding box center [568, 19] width 40 height 23
click at [600, 14] on button "Submit" at bounding box center [626, 19] width 59 height 23
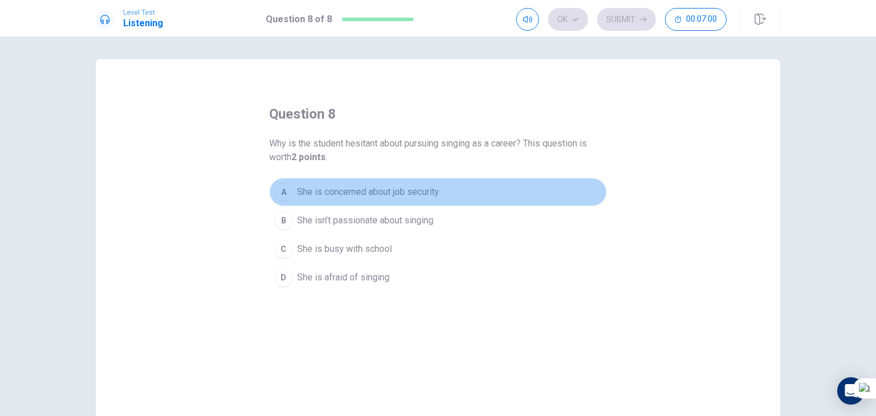
click at [300, 196] on span "She is concerned about job security" at bounding box center [368, 192] width 142 height 14
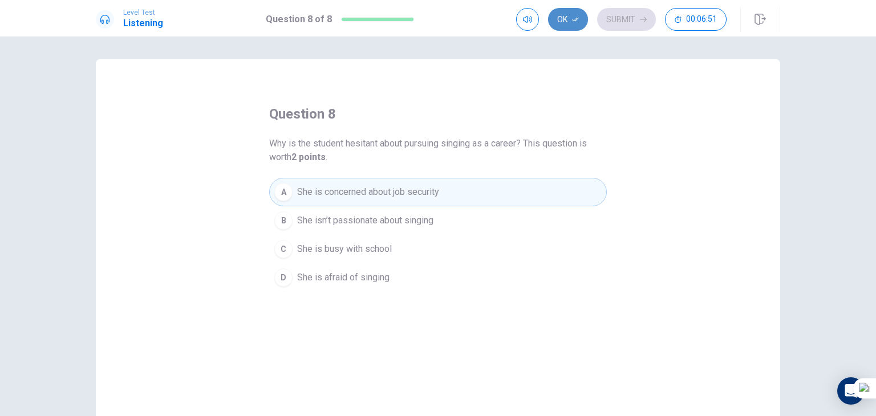
click at [552, 13] on button "Ok" at bounding box center [568, 19] width 40 height 23
click at [631, 33] on div "Level Test Listening Question 8 of 8 Ok Submit 00:06:50" at bounding box center [438, 18] width 876 height 37
click at [629, 28] on button "Submit" at bounding box center [626, 19] width 59 height 23
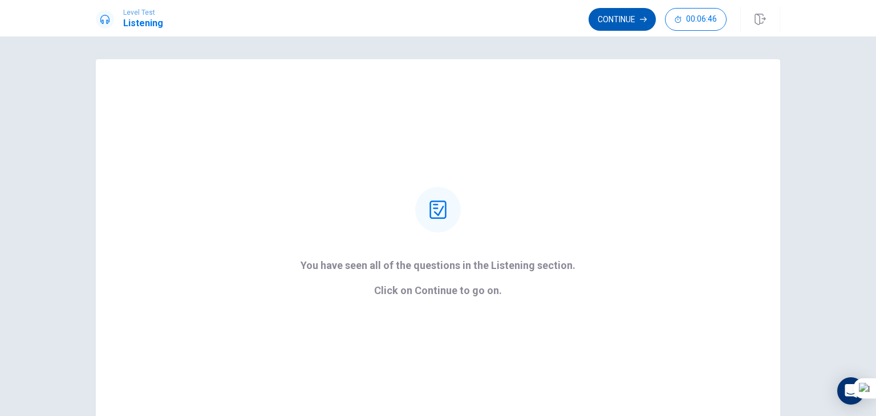
click at [618, 14] on button "Continue" at bounding box center [622, 19] width 67 height 23
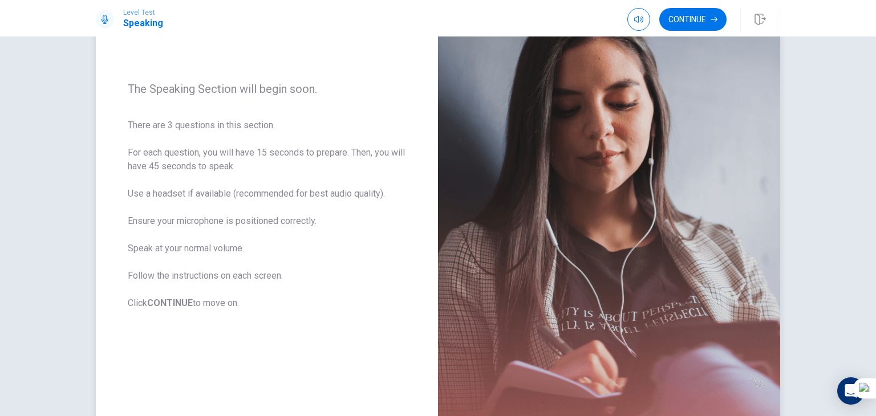
scroll to position [171, 0]
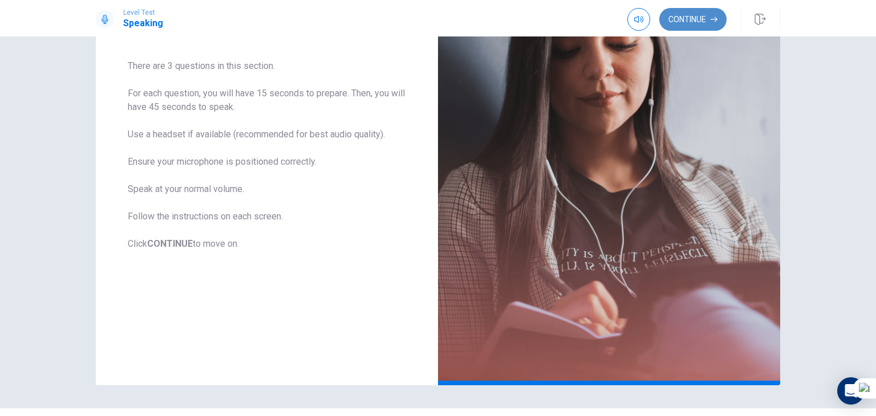
click at [691, 15] on button "Continue" at bounding box center [692, 19] width 67 height 23
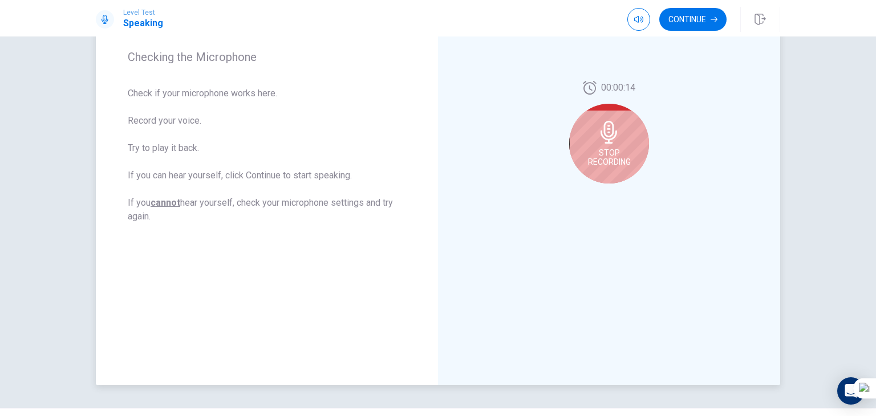
click at [628, 120] on div "Stop Recording" at bounding box center [609, 144] width 80 height 80
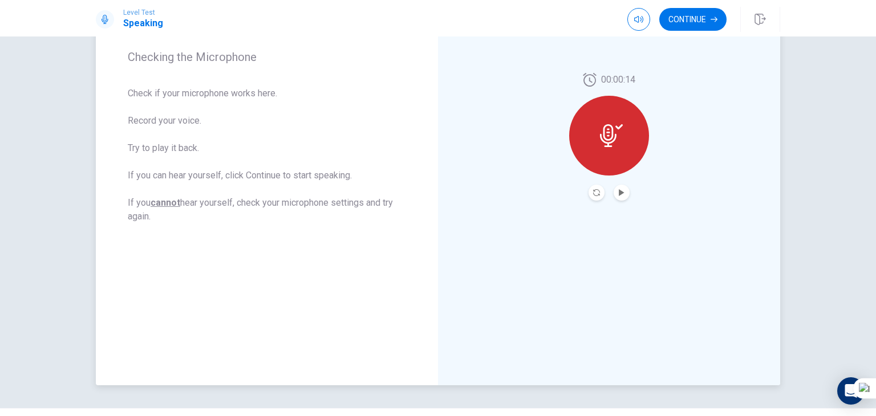
click at [616, 131] on icon at bounding box center [611, 135] width 23 height 23
click at [618, 189] on icon "Play Audio" at bounding box center [621, 192] width 7 height 7
click at [594, 192] on icon "Record Again" at bounding box center [596, 192] width 7 height 7
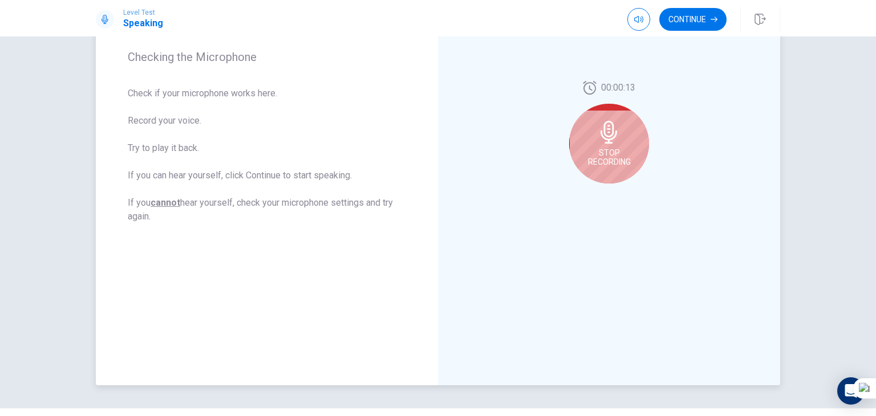
click at [599, 150] on span "Stop Recording" at bounding box center [609, 157] width 43 height 18
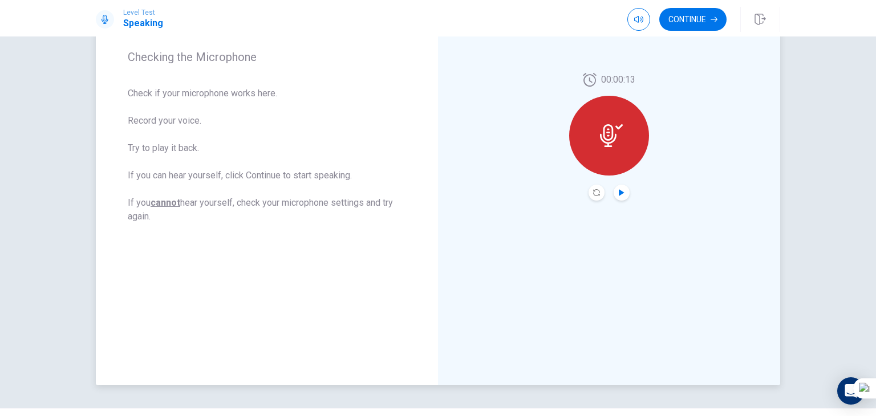
click at [620, 189] on icon "Play Audio" at bounding box center [621, 192] width 7 height 7
click at [606, 153] on div at bounding box center [609, 136] width 80 height 80
click at [589, 192] on button "Record Again" at bounding box center [597, 193] width 16 height 16
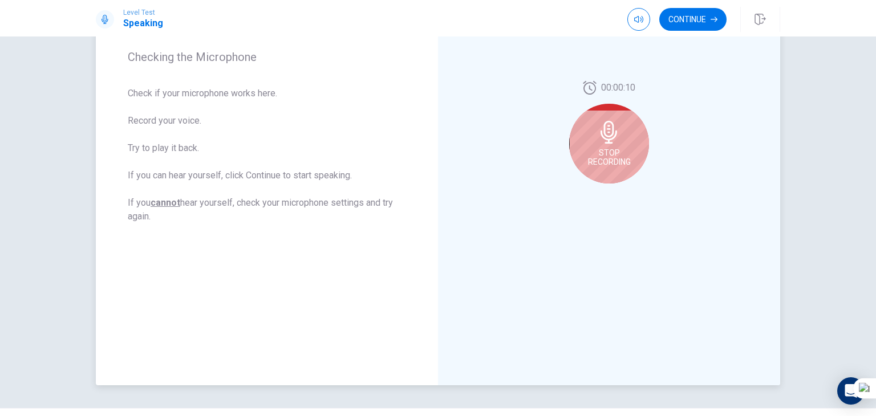
click at [594, 171] on div "Stop Recording" at bounding box center [609, 144] width 80 height 80
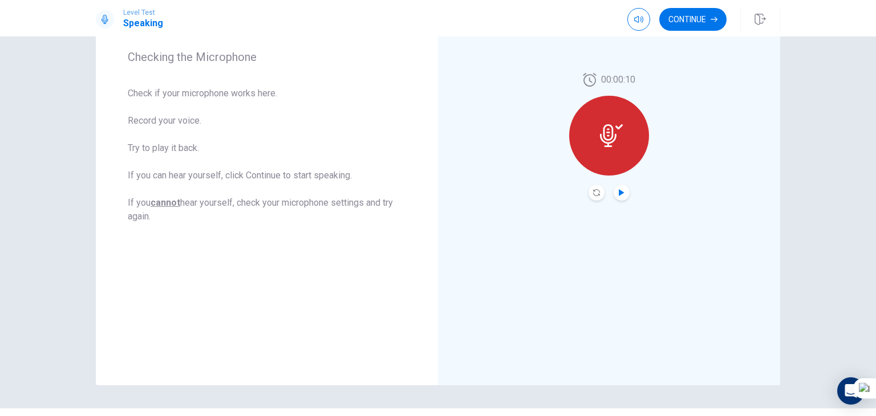
click at [619, 192] on icon "Play Audio" at bounding box center [621, 192] width 5 height 7
click at [687, 14] on button "Continue" at bounding box center [692, 19] width 67 height 23
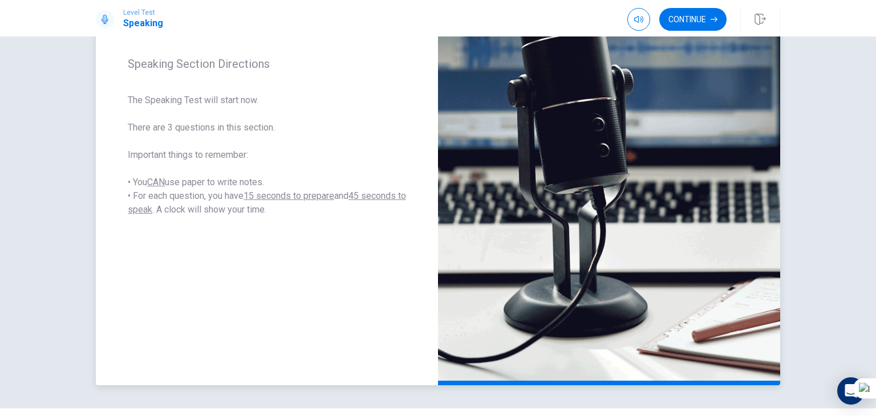
scroll to position [57, 0]
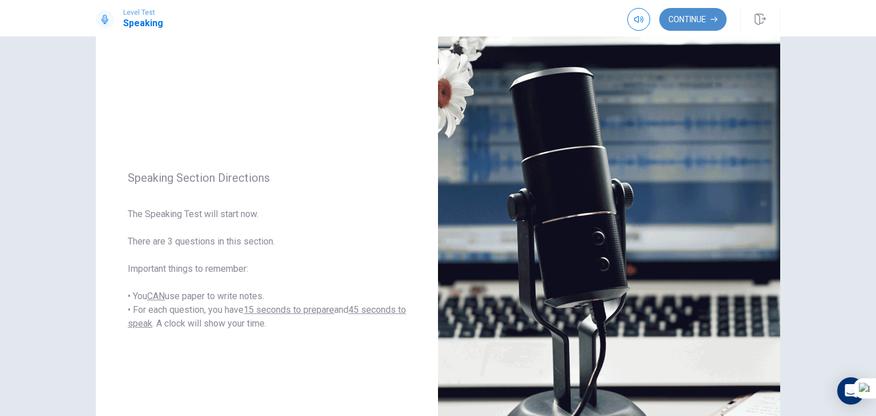
click at [671, 17] on button "Continue" at bounding box center [692, 19] width 67 height 23
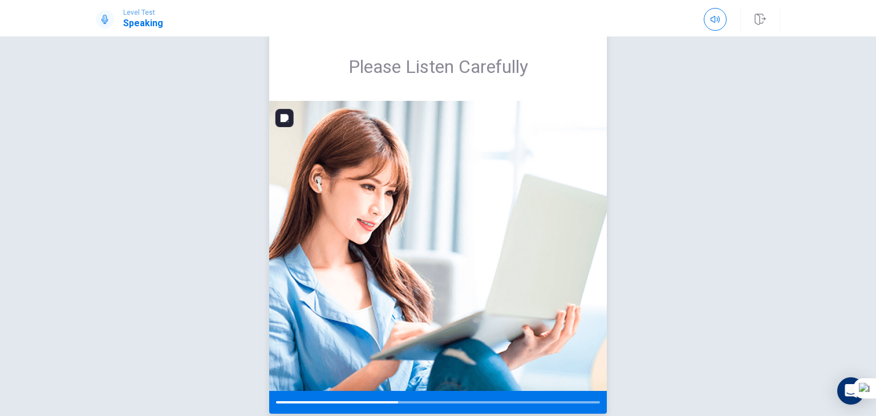
scroll to position [84, 0]
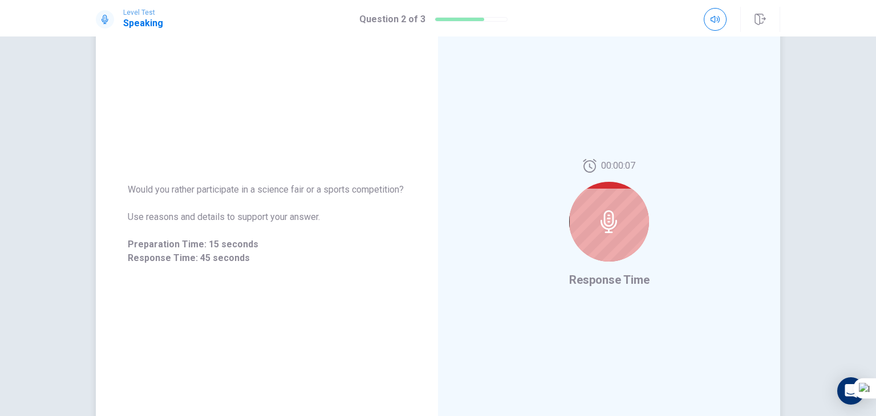
click at [588, 217] on div at bounding box center [609, 222] width 80 height 80
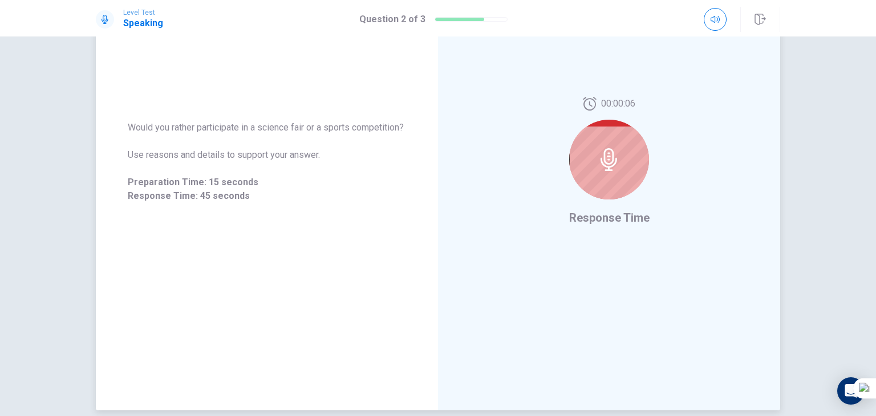
scroll to position [198, 0]
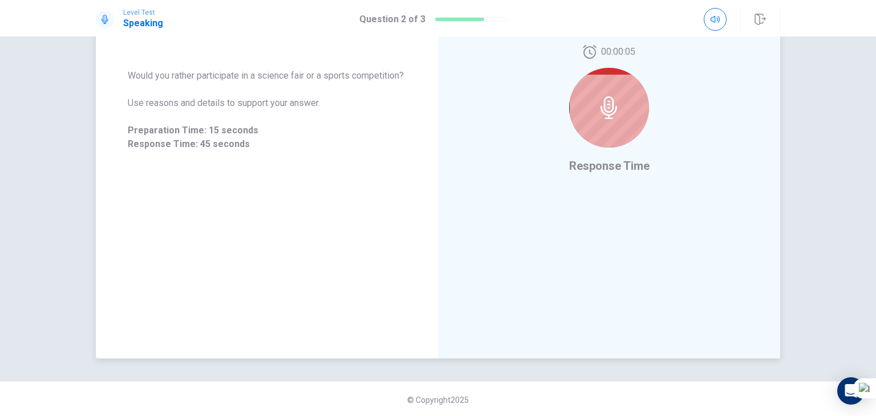
click at [633, 172] on span "Response Time" at bounding box center [609, 166] width 80 height 14
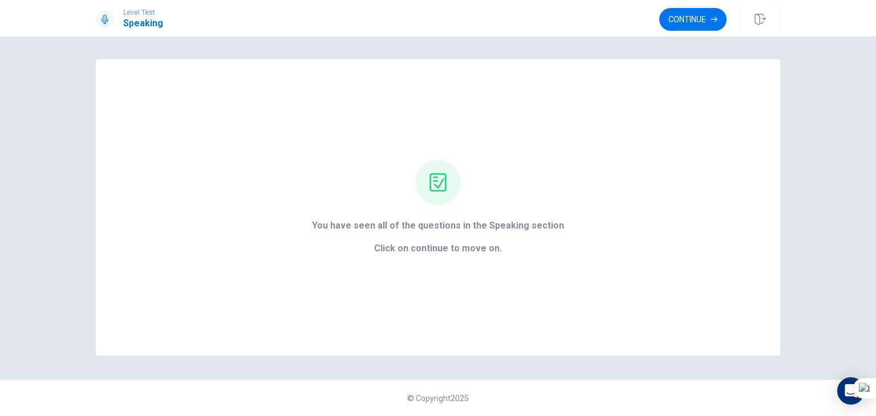
scroll to position [0, 0]
click at [677, 22] on button "Continue" at bounding box center [692, 19] width 67 height 23
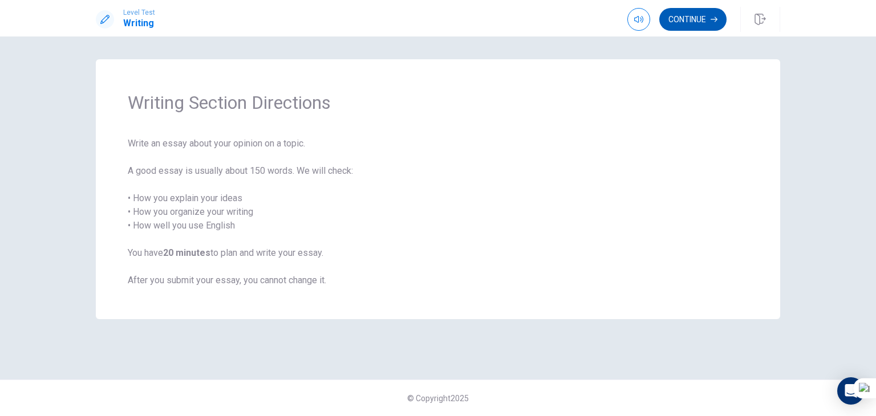
click at [699, 18] on button "Continue" at bounding box center [692, 19] width 67 height 23
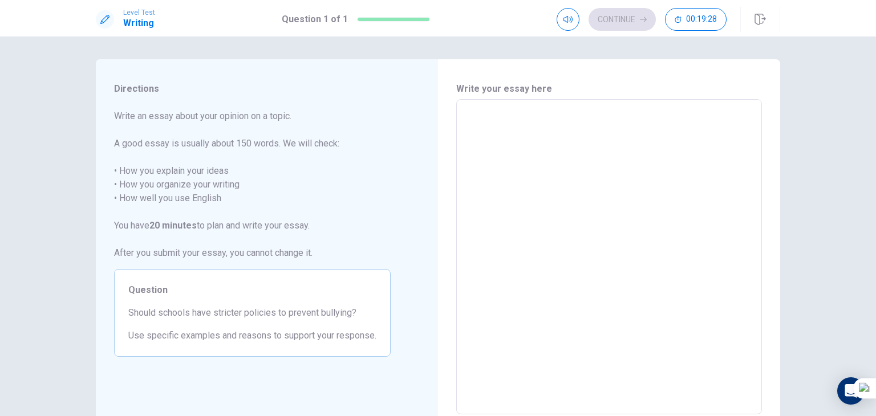
click at [492, 116] on textarea at bounding box center [609, 257] width 290 height 297
type textarea "y"
type textarea "x"
type textarea "ye"
type textarea "x"
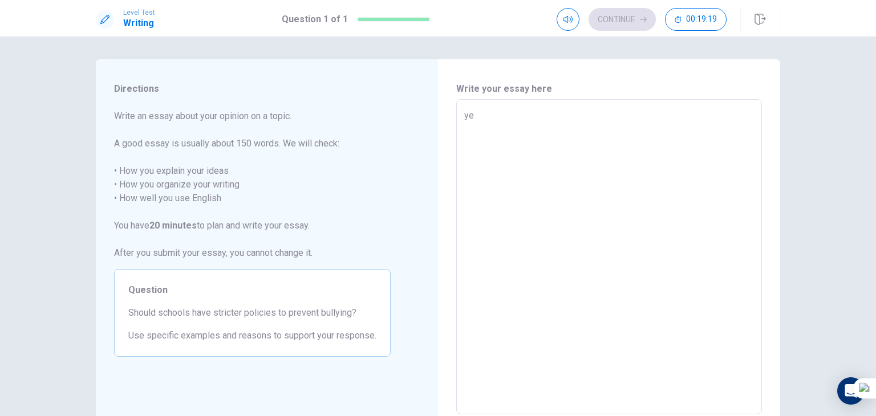
type textarea "y"
type textarea "x"
type textarea "Y"
type textarea "x"
type textarea "Ye"
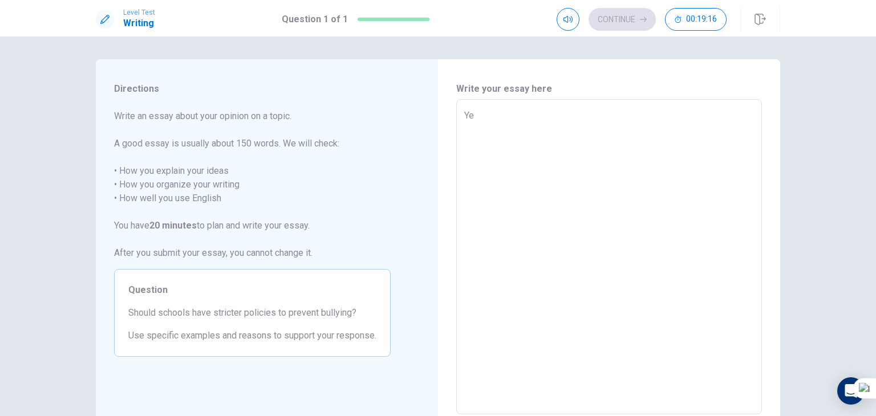
type textarea "x"
type textarea "Yes"
type textarea "x"
type textarea "Yes,"
type textarea "x"
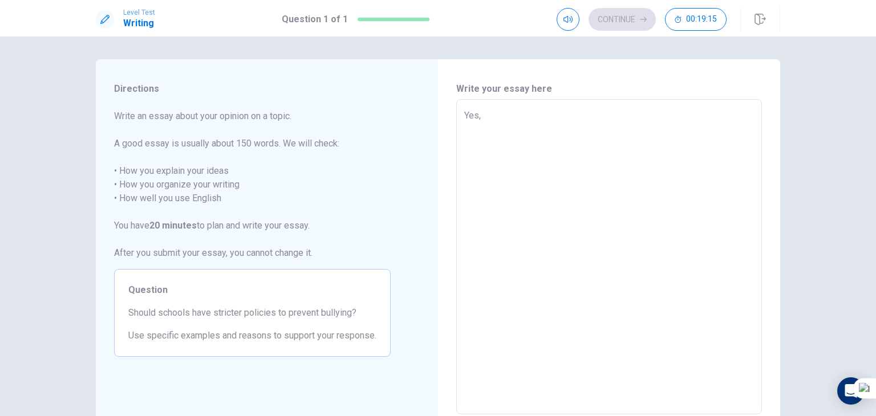
type textarea "Yes,"
type textarea "x"
type textarea "Yes, s"
type textarea "x"
type textarea "Yes, sc"
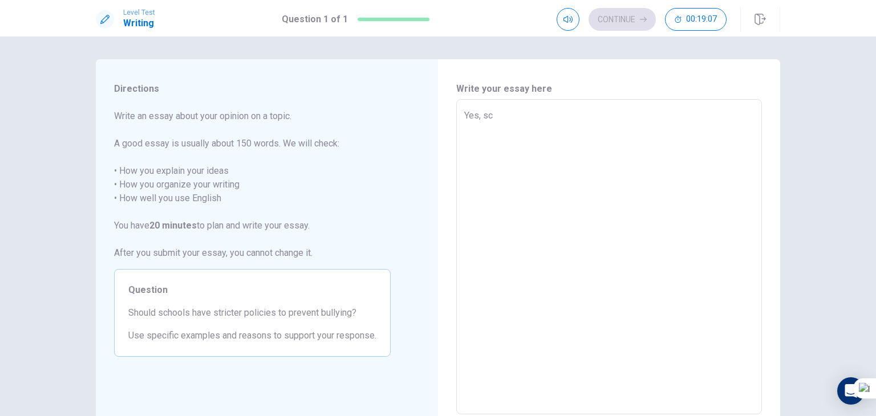
type textarea "x"
type textarea "Yes, sch"
type textarea "x"
type textarea "Yes, scho"
type textarea "x"
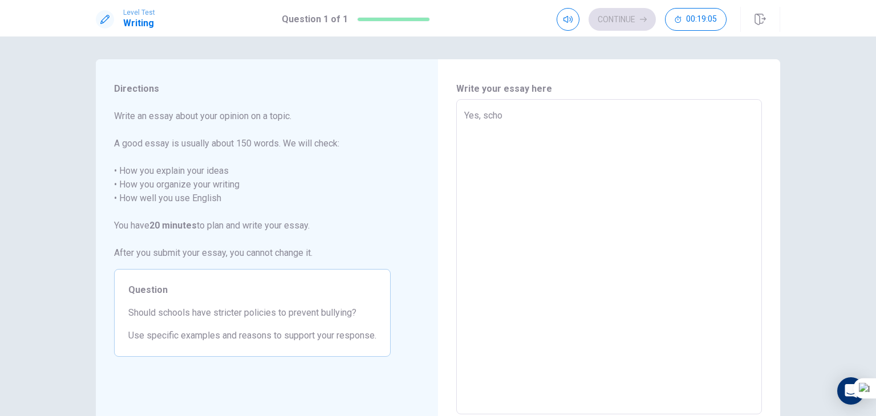
type textarea "Yes, schoo"
type textarea "x"
type textarea "Yes, school"
type textarea "x"
type textarea "Yes, schools"
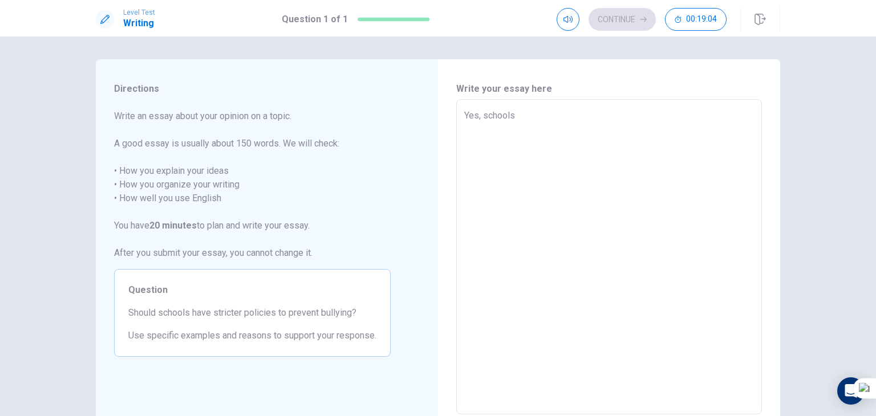
type textarea "x"
type textarea "Yes, schools"
type textarea "x"
type textarea "Yes, schools s"
type textarea "x"
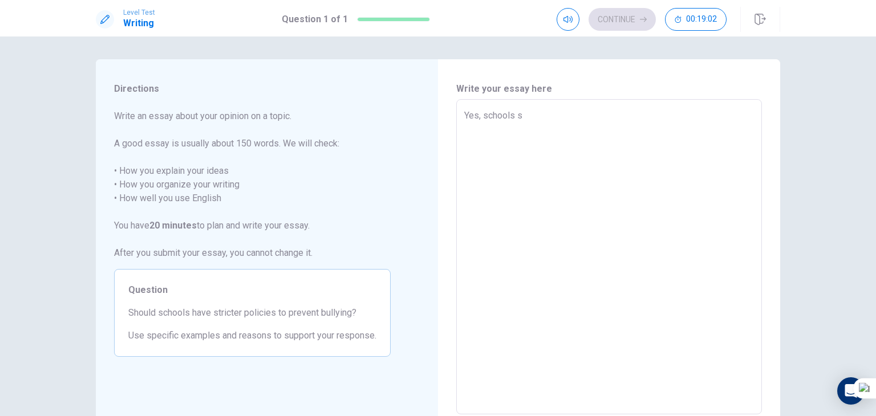
type textarea "Yes, schools sl"
type textarea "x"
type textarea "Yes, schools slh"
type textarea "x"
type textarea "Yes, schools slho"
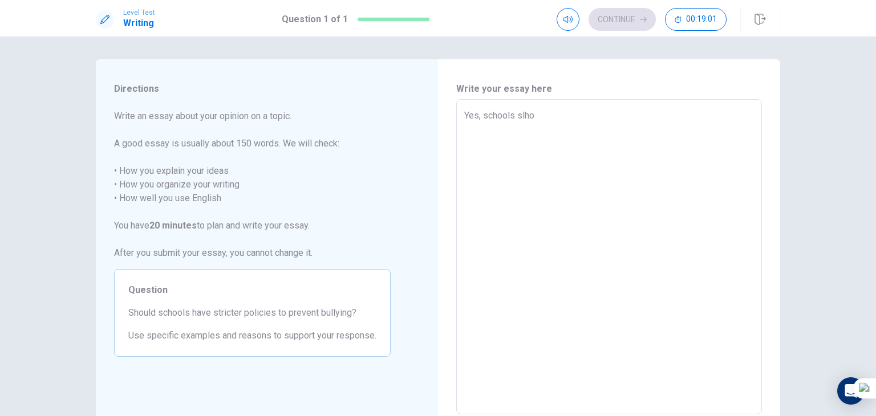
type textarea "x"
type textarea "Yes, schools slhou"
type textarea "x"
type textarea "Yes, schools slho"
type textarea "x"
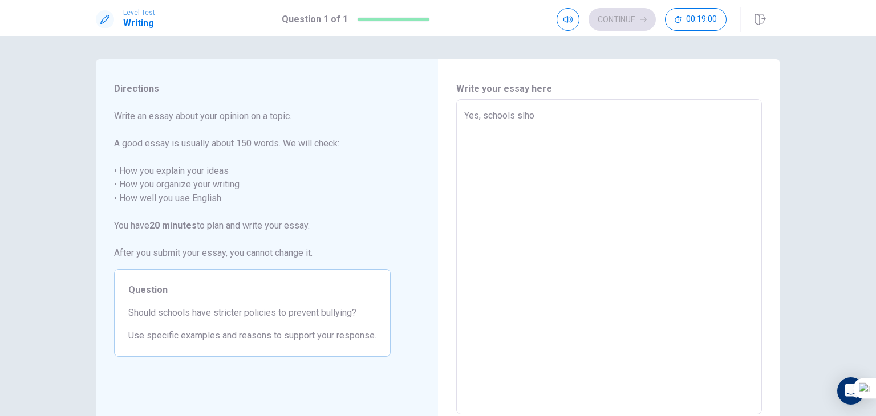
type textarea "Yes, schools slh"
type textarea "x"
type textarea "Yes, schools sl"
type textarea "x"
type textarea "Yes, schools s"
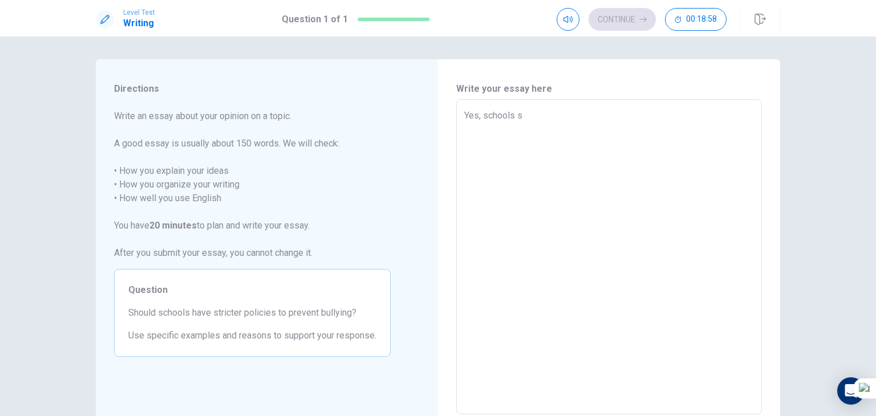
type textarea "x"
type textarea "Yes, schools so"
type textarea "x"
type textarea "Yes, schools sou"
type textarea "x"
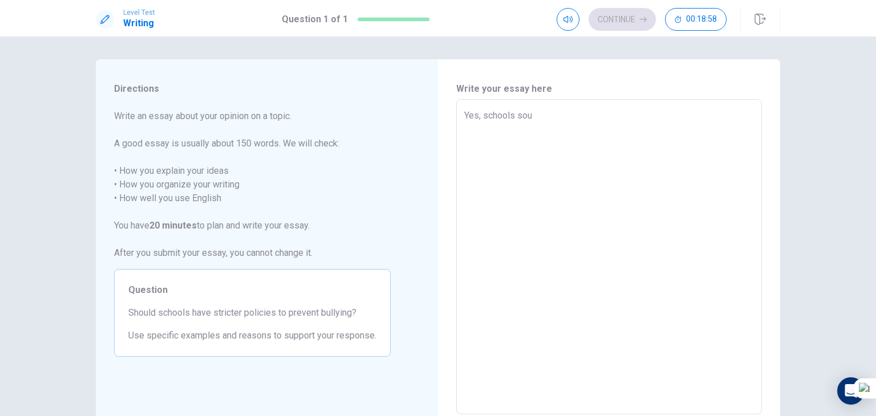
type textarea "Yes, schools soul"
type textarea "x"
type textarea "Yes, schools sould"
type textarea "x"
type textarea "Yes, schools soul"
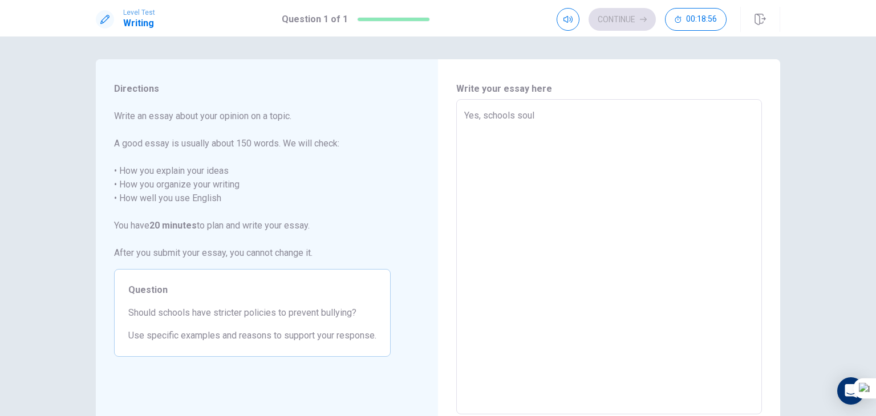
type textarea "x"
type textarea "Yes, schools sou"
type textarea "x"
type textarea "Yes, schools so"
type textarea "x"
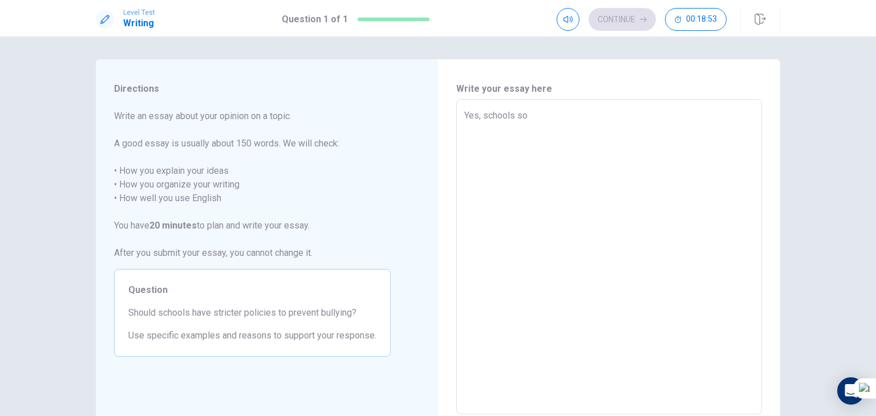
type textarea "Yes, schools s"
type textarea "x"
type textarea "Yes, schools sh"
type textarea "x"
type textarea "Yes, schools sho"
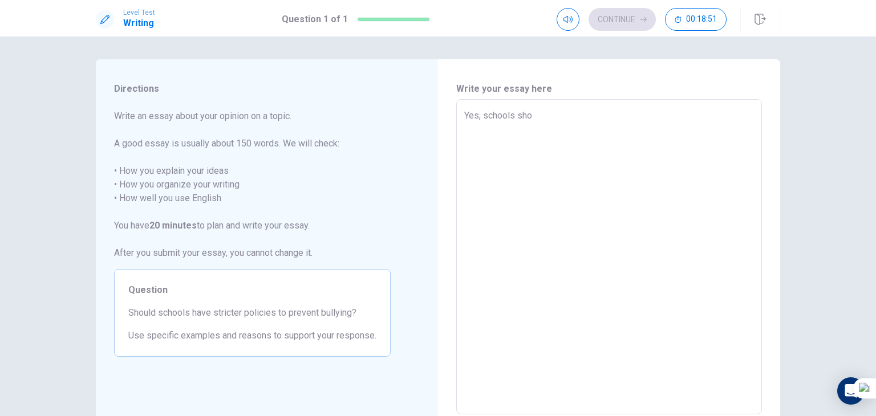
type textarea "x"
type textarea "Yes, schools shou"
type textarea "x"
type textarea "Yes, schools shoul"
type textarea "x"
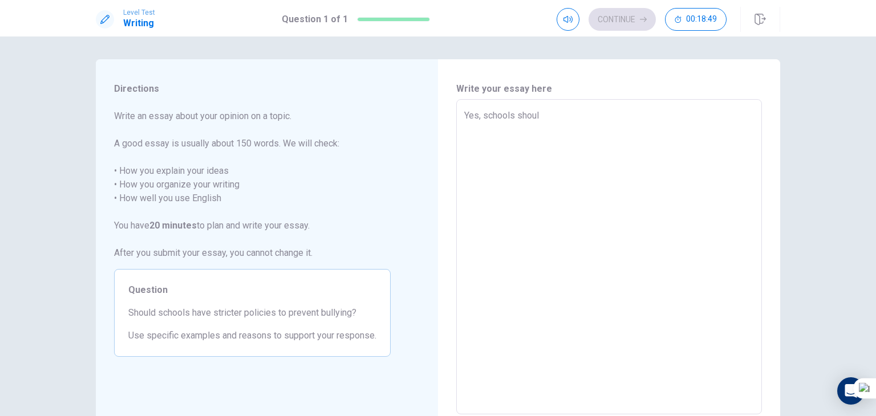
type textarea "Yes, schools should"
type textarea "x"
type textarea "Yes, schools should"
type textarea "x"
type textarea "Yes, schools should"
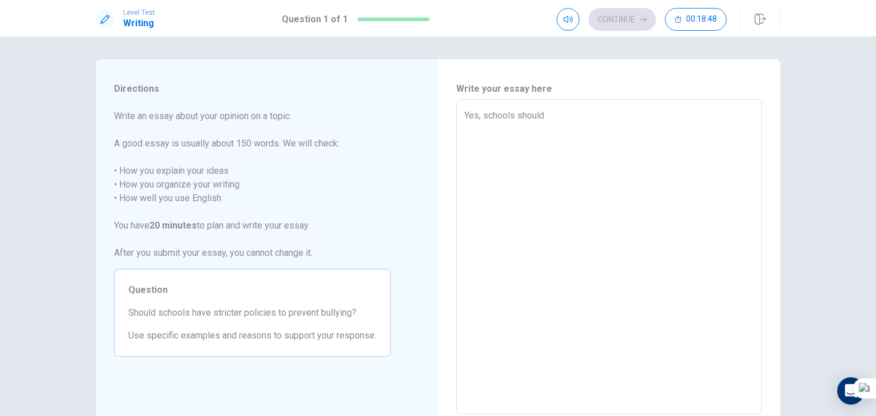
type textarea "x"
type textarea "Yes, schools should"
type textarea "x"
type textarea "Yes, schools should h"
type textarea "x"
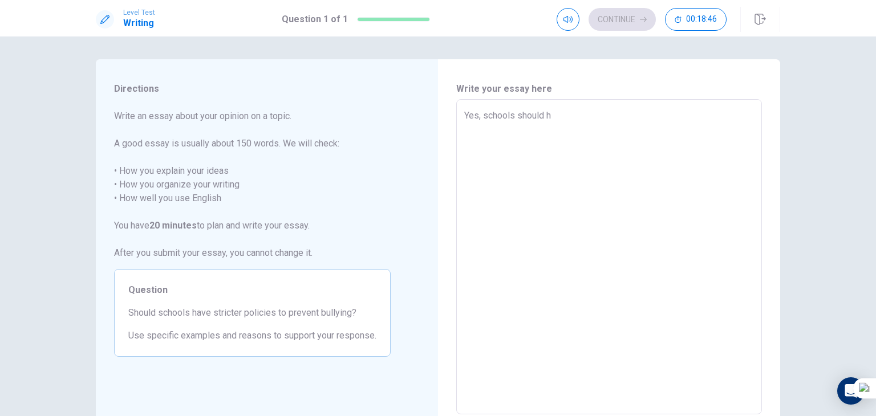
type textarea "Yes, schools should ha"
type textarea "x"
type textarea "Yes, schools should hav"
type textarea "x"
type textarea "Yes, schools should have"
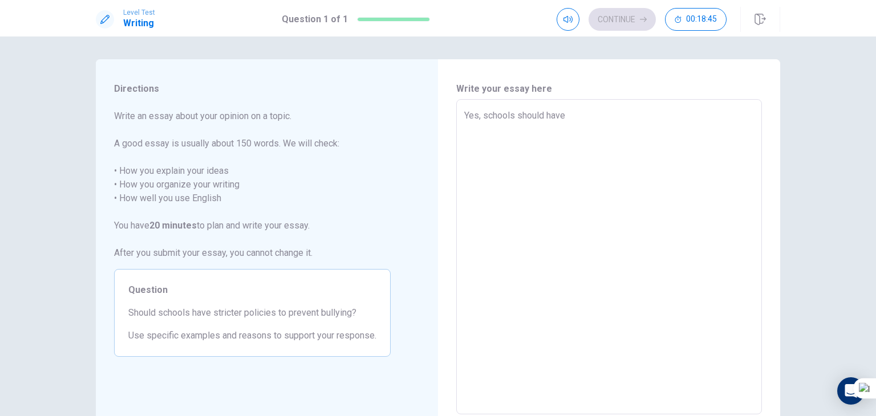
type textarea "x"
type textarea "Yes, schools should have"
type textarea "x"
type textarea "Yes, schools should have s"
type textarea "x"
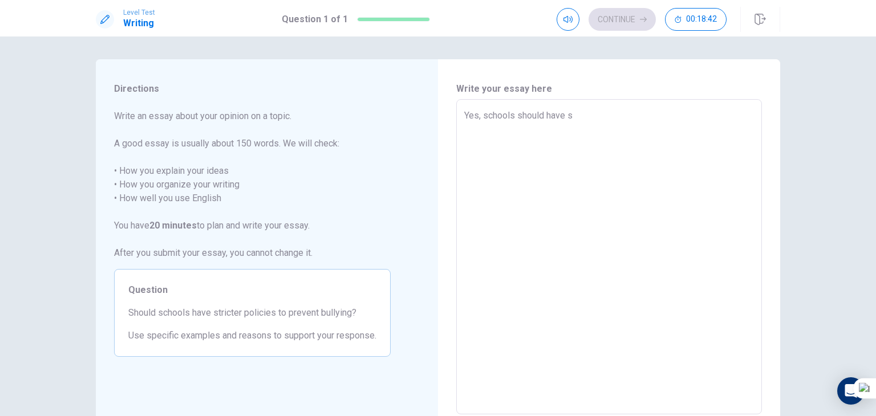
type textarea "Yes, schools should have st"
type textarea "x"
type textarea "Yes, schools should have str"
type textarea "x"
type textarea "Yes, schools should have stri"
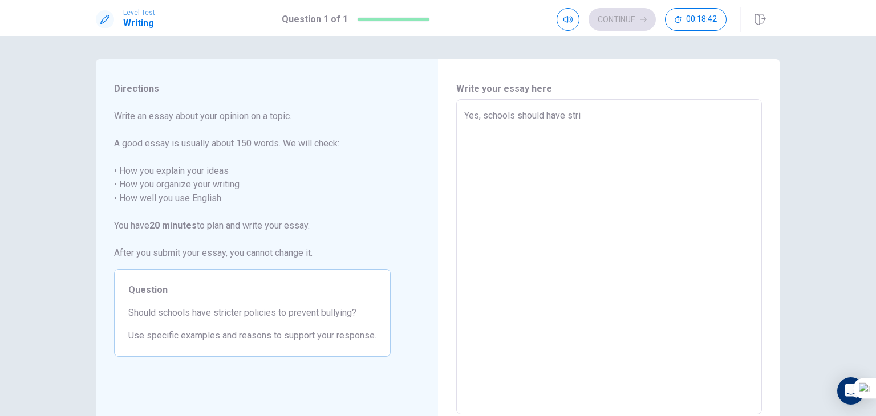
type textarea "x"
type textarea "Yes, schools should have stric"
type textarea "x"
type textarea "Yes, schools should have strict"
type textarea "x"
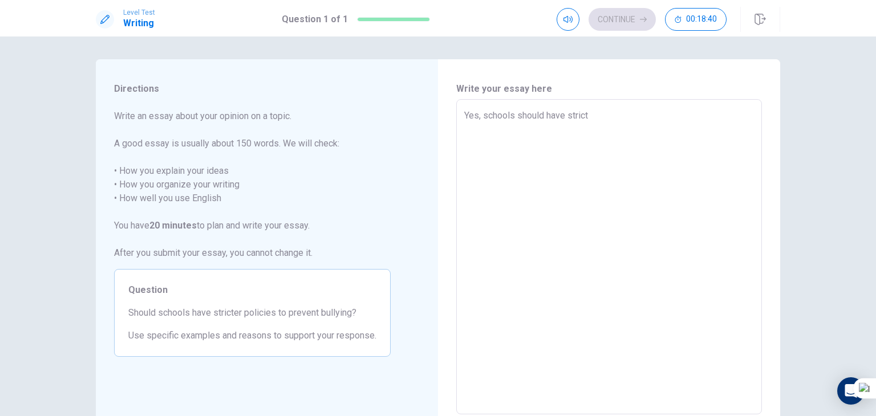
type textarea "Yes, schools should have stricte"
type textarea "x"
type textarea "Yes, schools should have stricter"
type textarea "x"
type textarea "Yes, schools should have stricter"
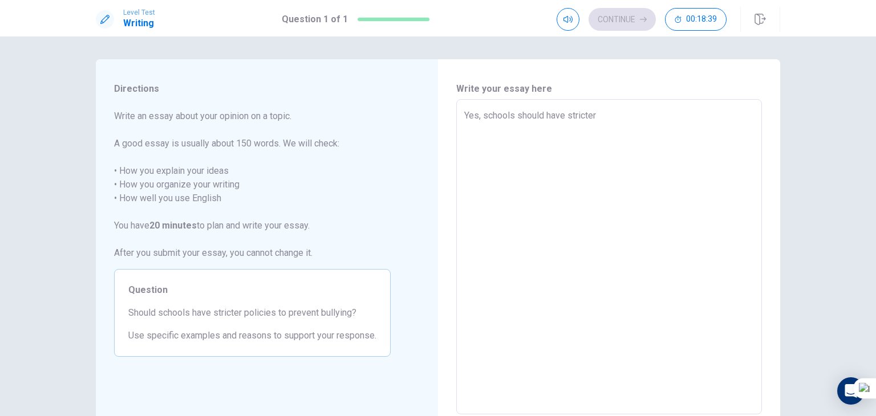
type textarea "x"
type textarea "Yes, schools should have stricter p"
type textarea "x"
type textarea "Yes, schools should have stricter po"
type textarea "x"
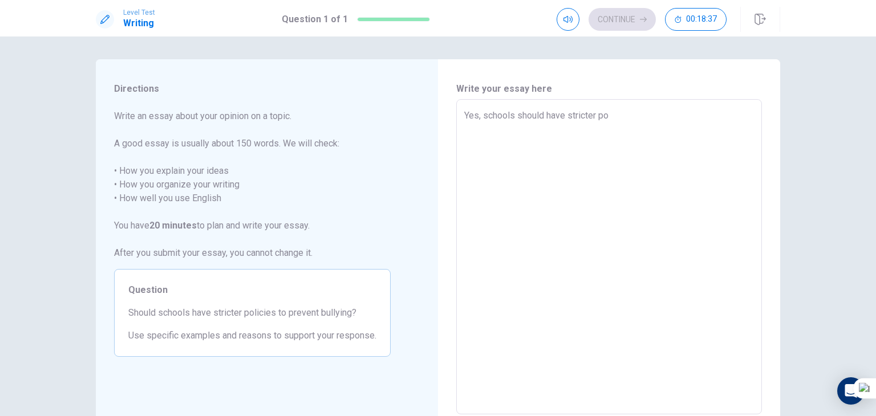
type textarea "Yes, schools should have stricter pol"
type textarea "x"
type textarea "Yes, schools should have stricter poli"
type textarea "x"
type textarea "Yes, schools should have stricter polic"
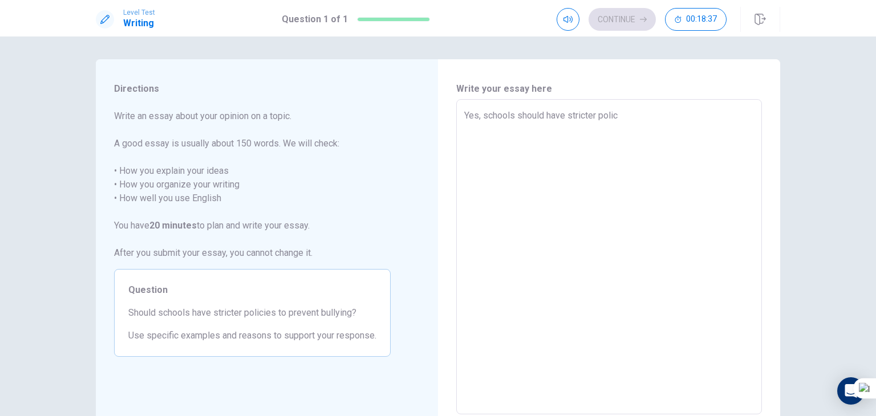
type textarea "x"
type textarea "Yes, schools should have stricter polici"
type textarea "x"
type textarea "Yes, schools should have stricter policie"
type textarea "x"
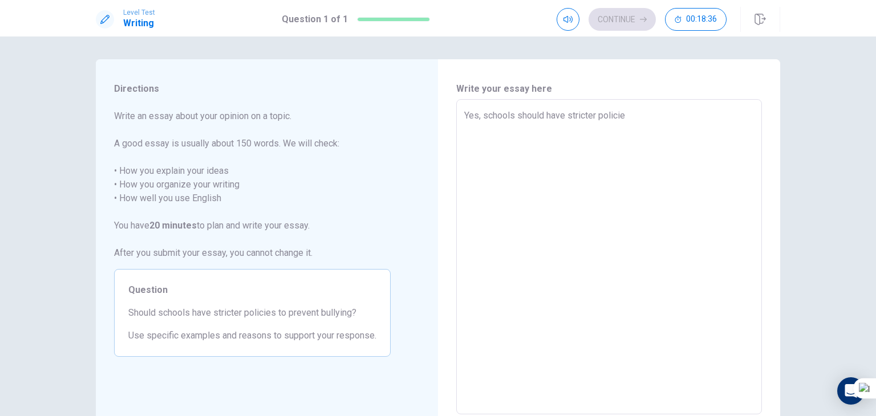
type textarea "Yes, schools should have stricter policies"
type textarea "x"
type textarea "Yes, schools should have stricter policies"
type textarea "x"
type textarea "Yes, schools should have stricter policies t"
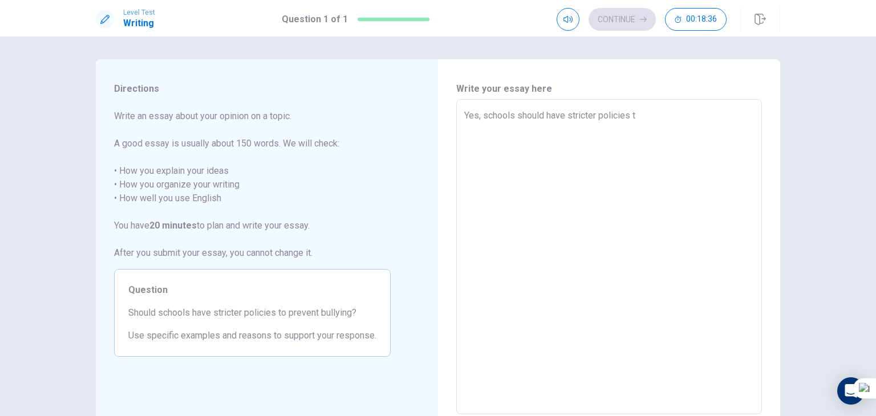
type textarea "x"
type textarea "Yes, schools should have stricter policies to"
type textarea "x"
type textarea "Yes, schools should have stricter policies to"
type textarea "x"
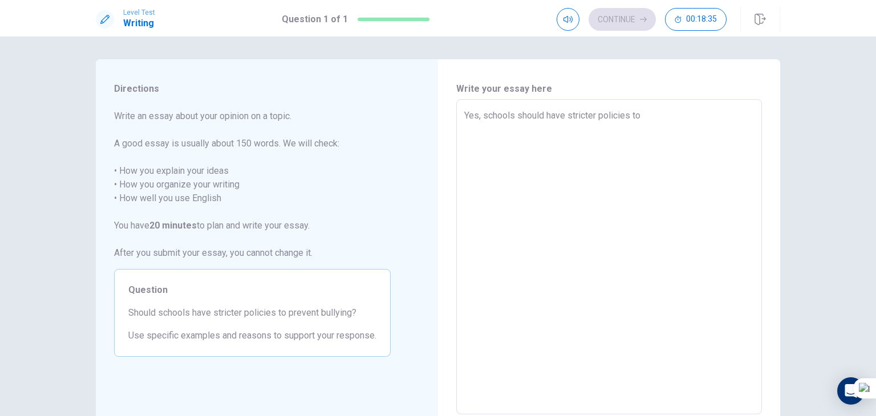
type textarea "Yes, schools should have stricter policies to p"
type textarea "x"
type textarea "Yes, schools should have stricter policies to pr"
type textarea "x"
type textarea "Yes, schools should have stricter policies to pre"
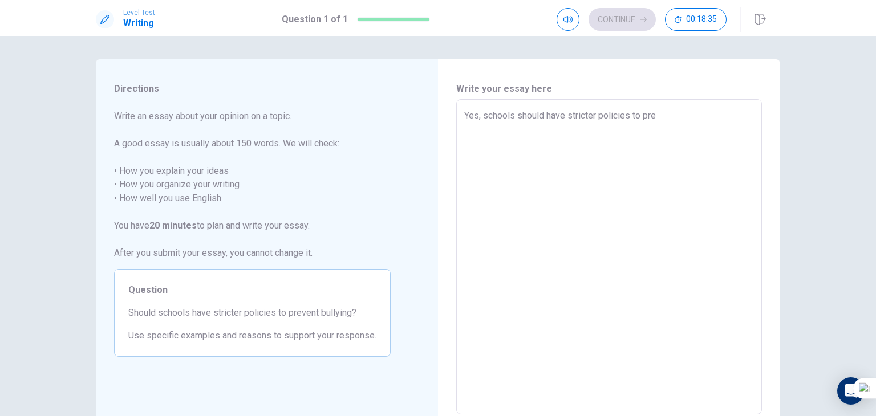
type textarea "x"
type textarea "Yes, schools should have stricter policies to prev"
type textarea "x"
type textarea "Yes, schools should have stricter policies to preve"
type textarea "x"
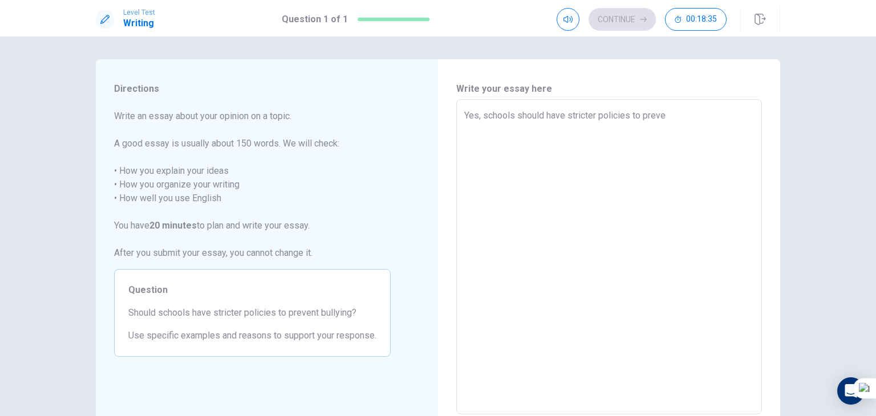
type textarea "Yes, schools should have stricter policies to preven"
type textarea "x"
type textarea "Yes, schools should have stricter policies to prevent"
type textarea "x"
type textarea "Yes, schools should have stricter policies to prevent"
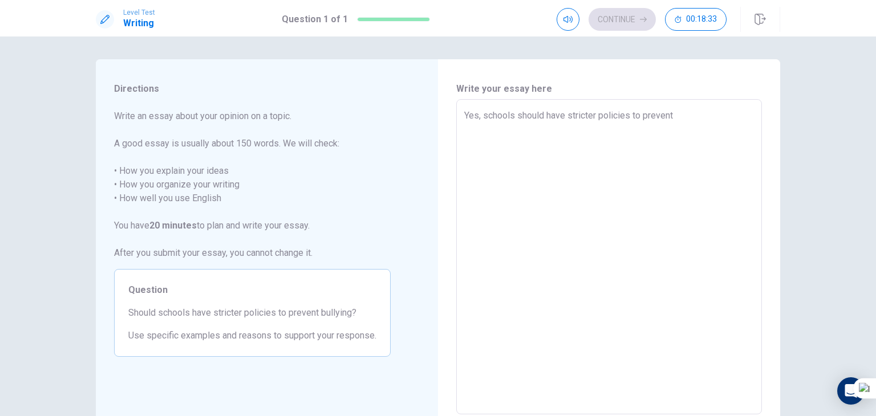
type textarea "x"
type textarea "Yes, schools should have stricter policies to prevent b"
type textarea "x"
type textarea "Yes, schools should have stricter policies to prevent bl"
type textarea "x"
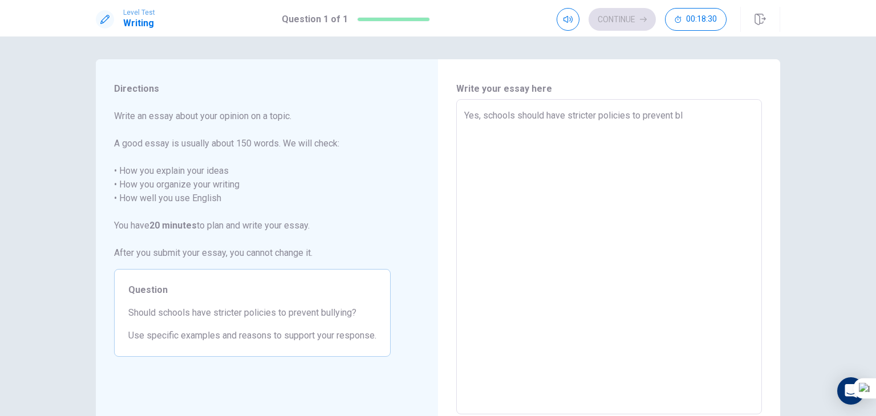
type textarea "Yes, schools should have stricter policies to prevent b"
type textarea "x"
type textarea "Yes, schools should have stricter policies to prevent bu"
type textarea "x"
type textarea "Yes, schools should have stricter policies to prevent bul"
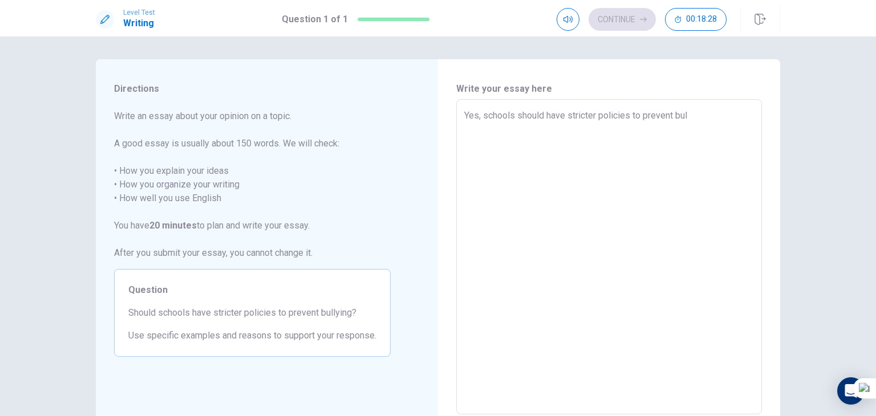
type textarea "x"
type textarea "Yes, schools should have stricter policies to prevent bull"
type textarea "x"
type textarea "Yes, schools should have stricter policies to prevent bully"
type textarea "x"
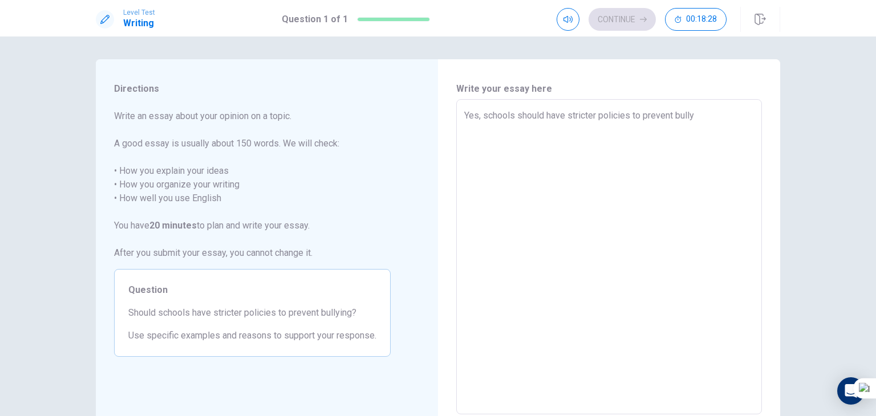
type textarea "Yes, schools should have stricter policies to prevent bullyi"
type textarea "x"
type textarea "Yes, schools should have stricter policies to prevent bullyin"
type textarea "x"
type textarea "Yes, schools should have stricter policies to prevent bullying"
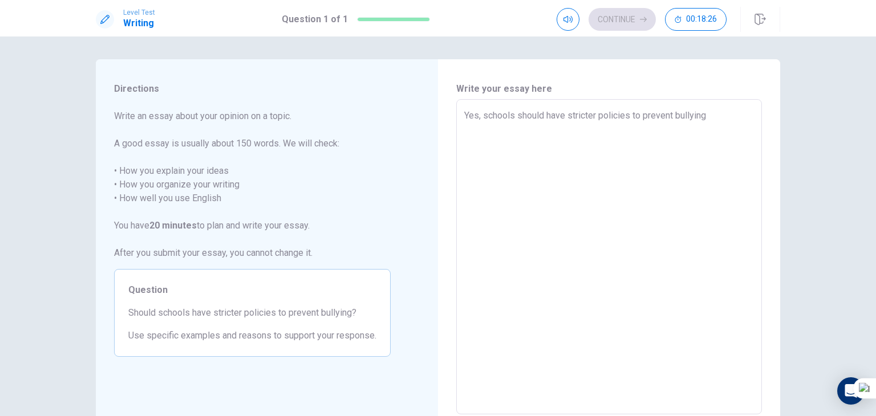
type textarea "x"
type textarea "Yes, schools should have stricter policies to prevent bullying,"
type textarea "x"
type textarea "Yes, schools should have stricter policies to prevent bullying"
type textarea "x"
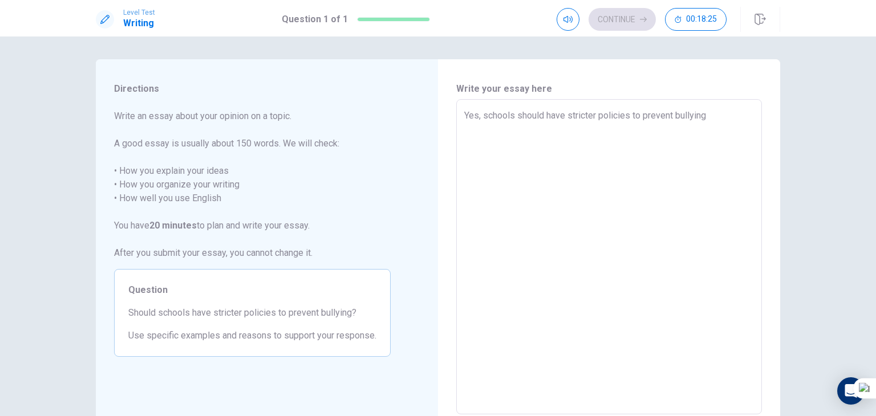
type textarea "Yes, schools should have stricter policies to prevent bullying."
type textarea "x"
type textarea "Yes, schools should have stricter policies to prevent bullying."
type textarea "x"
type textarea "Yes, schools should have stricter policies to prevent bullying. I"
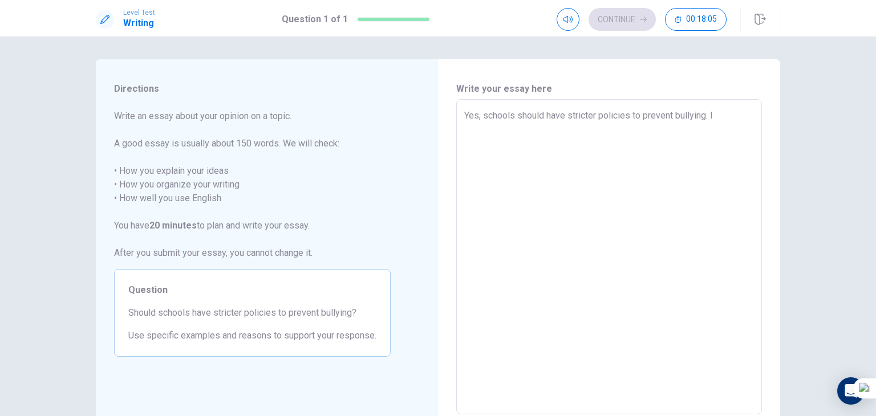
type textarea "x"
type textarea "Yes, schools should have stricter policies to prevent bullying. IS"
type textarea "x"
type textarea "Yes, schools should have stricter policies to prevent bullying. I"
type textarea "x"
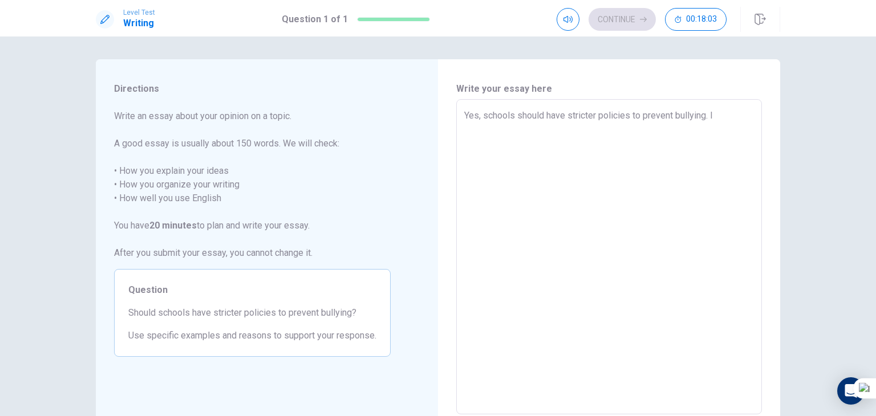
type textarea "Yes, schools should have stricter policies to prevent bullying. Is"
type textarea "x"
type textarea "Yes, schools should have stricter policies to prevent bullying. Isn"
type textarea "x"
type textarea "Yes, schools should have stricter policies to prevent bullying. Isnt"
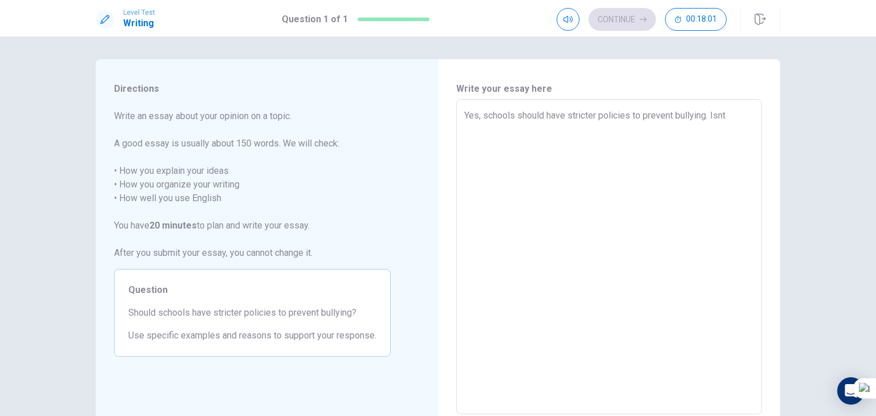
type textarea "x"
type textarea "Yes, schools should have stricter policies to prevent bullying. Isn"
type textarea "x"
type textarea "Yes, schools should have stricter policies to prevent bullying. Isn'"
type textarea "x"
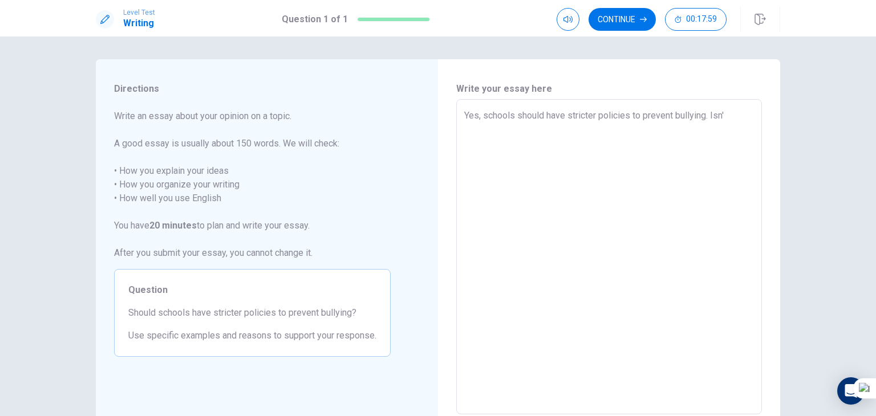
type textarea "Yes, schools should have stricter policies to prevent bullying. Isn't"
type textarea "x"
type textarea "Yes, schools should have stricter policies to prevent bullying. Isn't"
type textarea "x"
type textarea "Yes, schools should have stricter policies to prevent bullying. Isn't a"
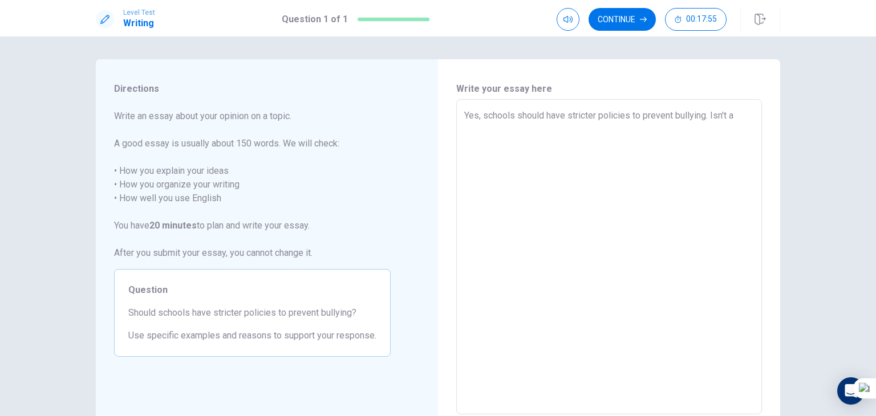
type textarea "x"
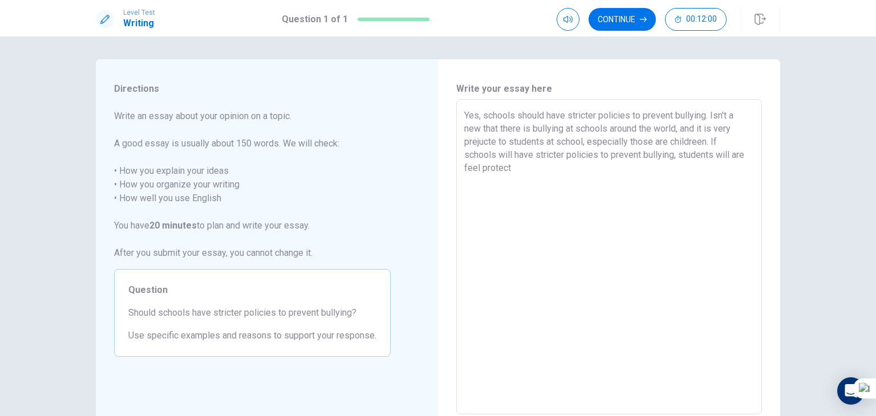
click at [707, 139] on textarea "Yes, schools should have stricter policies to prevent bullying. Isn't a new tha…" at bounding box center [609, 257] width 290 height 297
click at [508, 180] on textarea "Yes, schools should have stricter policies to prevent bullying. Isn't a new tha…" at bounding box center [609, 257] width 290 height 297
click at [483, 184] on textarea "Yes, schools should have stricter policies to prevent bullying. Isn't a new tha…" at bounding box center [609, 257] width 290 height 297
click at [477, 180] on textarea "Yes, schools should have stricter policies to prevent bullying. Isn't a new tha…" at bounding box center [609, 257] width 290 height 297
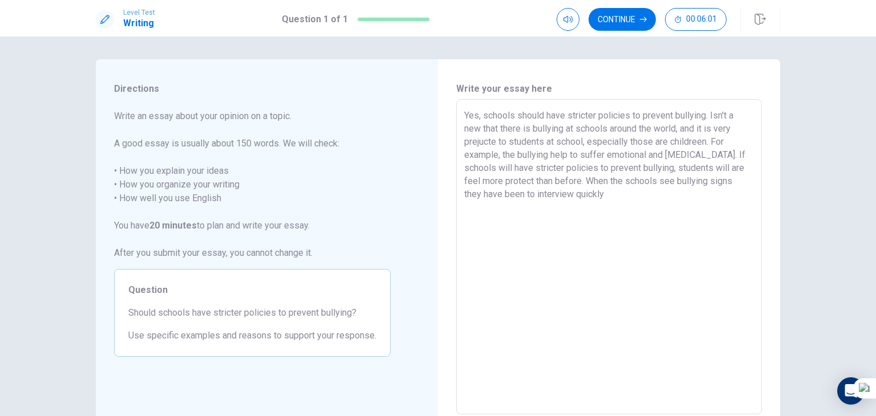
click at [567, 195] on textarea "Yes, schools should have stricter policies to prevent bullying. Isn't a new tha…" at bounding box center [609, 257] width 290 height 297
click at [607, 196] on textarea "Yes, schools should have stricter policies to prevent bullying. Isn't a new tha…" at bounding box center [609, 257] width 290 height 297
click at [499, 143] on textarea "Yes, schools should have stricter policies to prevent bullying. Isn't a new tha…" at bounding box center [609, 257] width 290 height 297
click at [494, 141] on textarea "Yes, schools should have stricter policies to prevent bullying. Isn't a new tha…" at bounding box center [609, 257] width 290 height 297
click at [697, 140] on textarea "Yes, schools should have stricter policies to prevent bullying. Isn't a new tha…" at bounding box center [609, 257] width 290 height 297
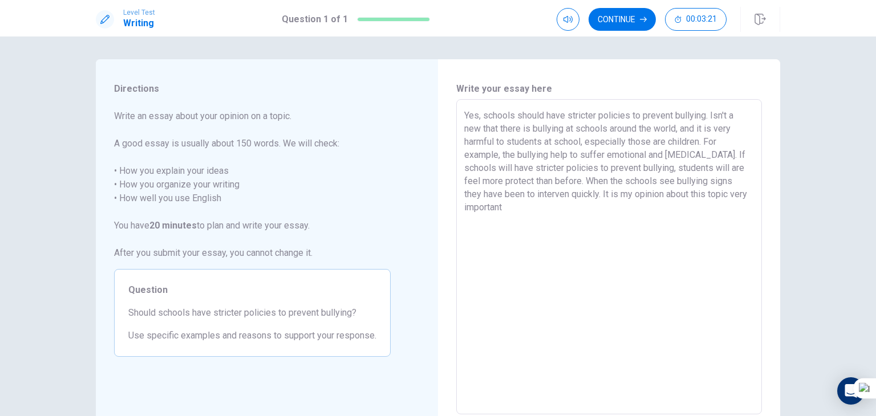
click at [527, 183] on textarea "Yes, schools should have stricter policies to prevent bullying. Isn't a new tha…" at bounding box center [609, 257] width 290 height 297
click at [529, 181] on textarea "Yes, schools should have stricter policies to prevent bullying. Isn't a new tha…" at bounding box center [609, 257] width 290 height 297
click at [710, 114] on textarea "Yes, schools should have stricter policies to prevent bullying. Isn't a new tha…" at bounding box center [609, 257] width 290 height 297
click at [743, 167] on textarea "Yes, schools should have stricter policies to prevent bullying. It Isn't a new …" at bounding box center [609, 257] width 290 height 297
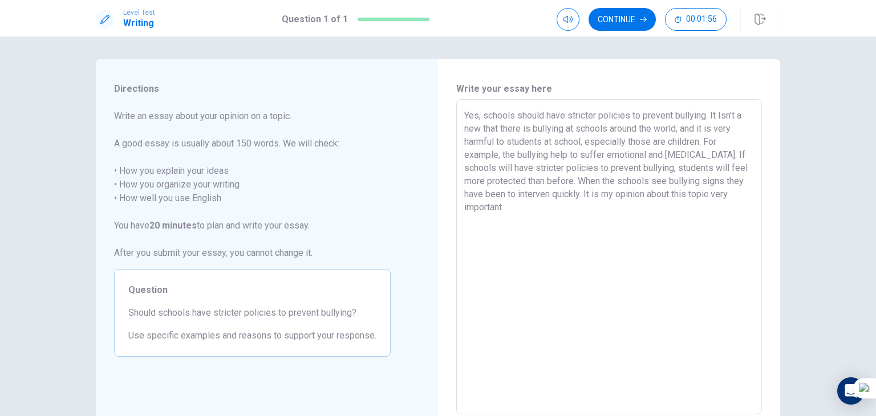
click at [565, 153] on textarea "Yes, schools should have stricter policies to prevent bullying. It Isn't a new …" at bounding box center [609, 257] width 290 height 297
click at [522, 196] on textarea "Yes, schools should have stricter policies to prevent bullying. It Isn't a new …" at bounding box center [609, 257] width 290 height 297
drag, startPoint x: 509, startPoint y: 208, endPoint x: 704, endPoint y: 195, distance: 195.5
click at [704, 195] on textarea "Yes, schools should have stricter policies to prevent bullying. It Isn't a new …" at bounding box center [609, 257] width 290 height 297
click at [682, 196] on textarea "Yes, schools should have stricter policies to prevent bullying. It Isn't a new …" at bounding box center [609, 257] width 290 height 297
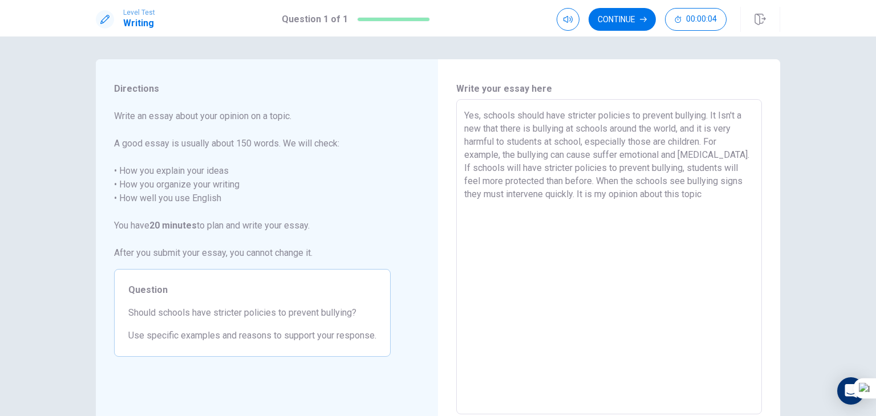
paste textarea "v"
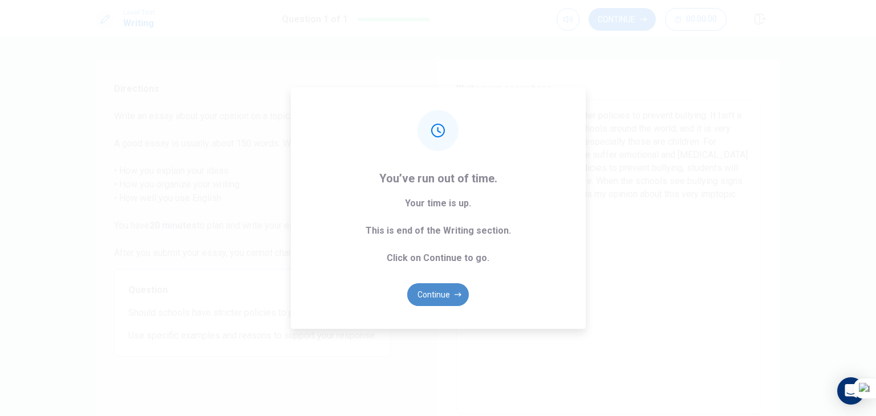
click at [449, 297] on button "Continue" at bounding box center [438, 295] width 62 height 23
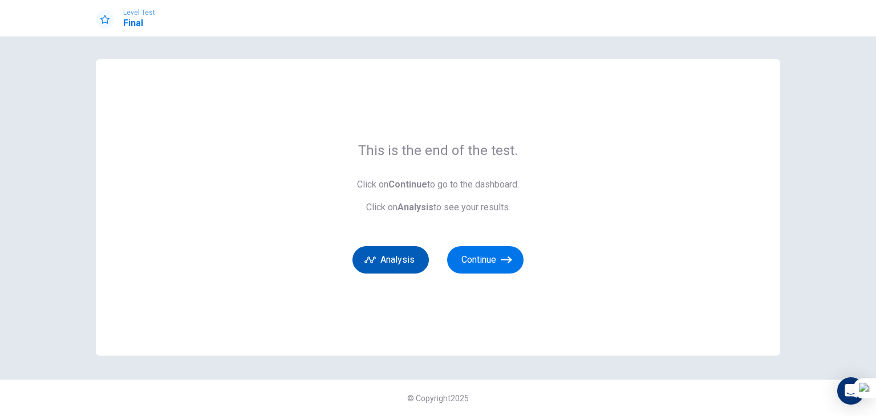
click at [411, 257] on button "Analysis" at bounding box center [391, 259] width 76 height 27
